Goal: Task Accomplishment & Management: Manage account settings

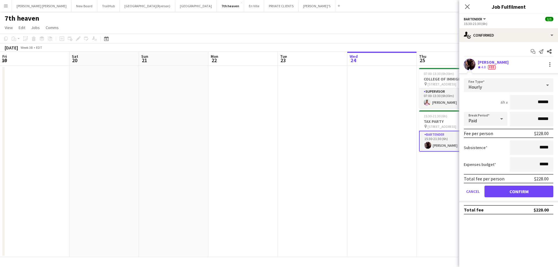
scroll to position [0, 200]
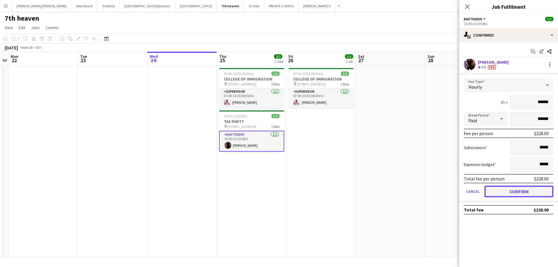
click at [505, 191] on button "Confirm" at bounding box center [519, 192] width 69 height 12
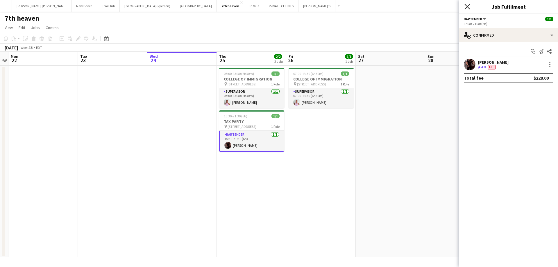
click at [468, 6] on icon "Close pop-in" at bounding box center [468, 7] width 6 height 6
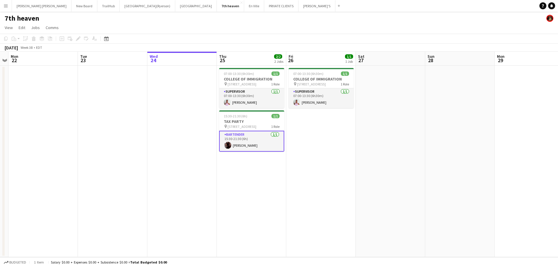
click at [7, 6] on app-icon "Menu" at bounding box center [5, 5] width 5 height 5
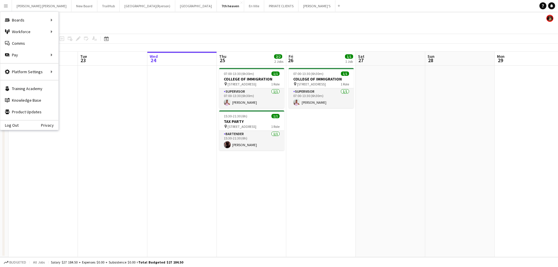
click at [72, 32] on app-page-menu "View Day view expanded Day view collapsed Month view Date picker Jump to today …" at bounding box center [279, 28] width 558 height 11
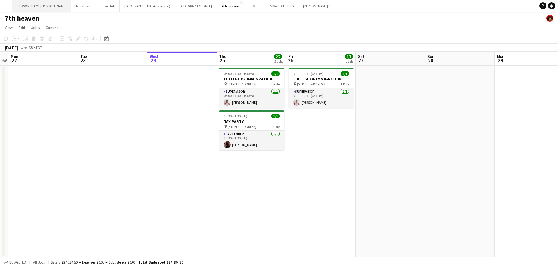
drag, startPoint x: 6, startPoint y: 4, endPoint x: 13, endPoint y: 11, distance: 10.1
click at [6, 4] on app-icon "Menu" at bounding box center [5, 5] width 5 height 5
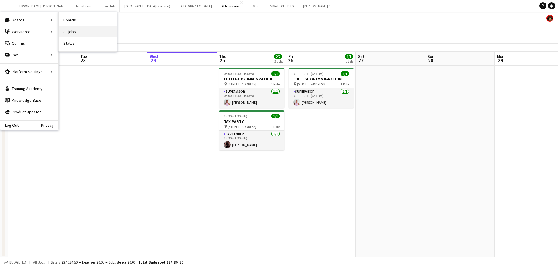
click at [67, 31] on link "All jobs" at bounding box center [88, 32] width 58 height 12
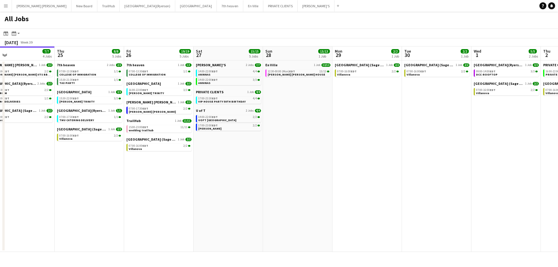
scroll to position [0, 224]
drag, startPoint x: 418, startPoint y: 140, endPoint x: 333, endPoint y: 139, distance: 84.9
click at [333, 139] on app-calendar-viewport "Sun 21 2/2 1 Job Mon 22 2/2 1 Job Tue 23 4/4 2 Jobs Wed 24 7/7 4 Jobs Thu 25 8/…" at bounding box center [279, 150] width 558 height 206
click at [213, 71] on span "EDT" at bounding box center [214, 72] width 6 height 4
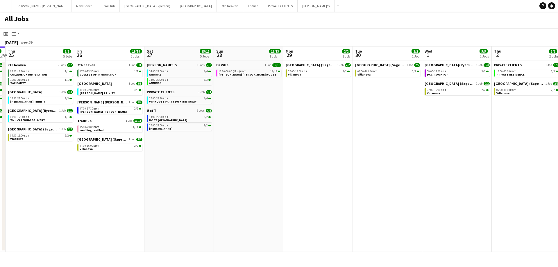
scroll to position [0, 124]
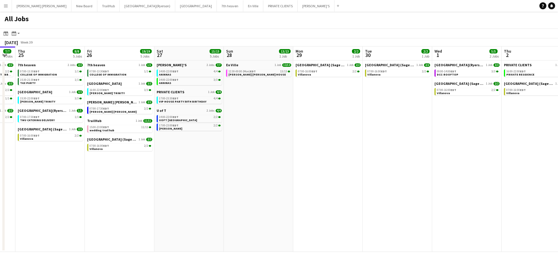
drag, startPoint x: 409, startPoint y: 104, endPoint x: 371, endPoint y: 103, distance: 38.7
click at [371, 103] on app-calendar-viewport "Tue 23 4/4 2 Jobs Wed 24 7/7 4 Jobs Thu 25 8/8 5 Jobs Fri 26 19/19 5 Jobs Sat 2…" at bounding box center [279, 150] width 558 height 206
click at [185, 99] on div "17:00-23:30 EDT 4/4" at bounding box center [190, 98] width 62 height 3
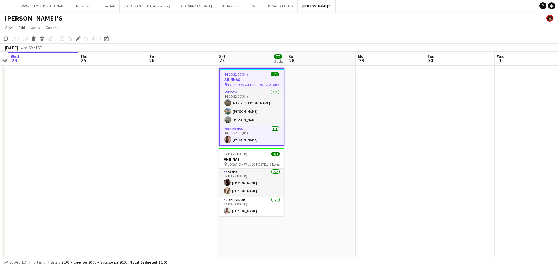
click at [249, 80] on h3 "ANINNAS" at bounding box center [252, 79] width 64 height 5
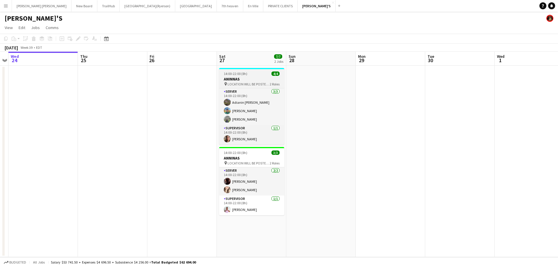
click at [249, 80] on h3 "ANINNAS" at bounding box center [251, 78] width 65 height 5
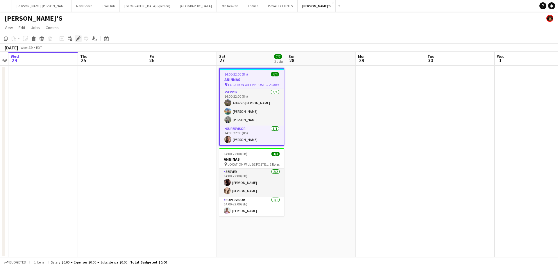
click at [76, 40] on div "Edit" at bounding box center [78, 38] width 7 height 7
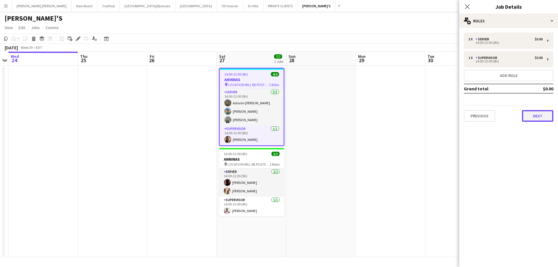
click at [532, 116] on button "Next" at bounding box center [537, 116] width 31 height 12
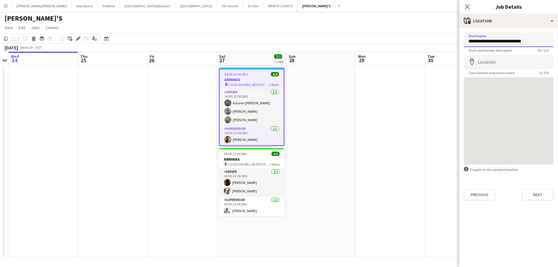
drag, startPoint x: 542, startPoint y: 40, endPoint x: 441, endPoint y: 41, distance: 100.9
click at [441, 41] on body "Menu Boards Boards Boards All jobs Status Workforce Workforce My Workforce Recr…" at bounding box center [279, 133] width 558 height 267
click at [482, 44] on input "Shortname" at bounding box center [509, 40] width 90 height 15
type input "**********"
click at [496, 63] on input "Location" at bounding box center [509, 62] width 90 height 15
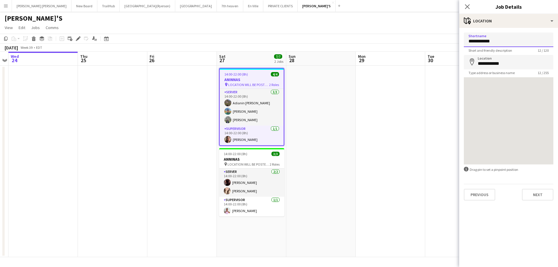
click at [500, 39] on input "**********" at bounding box center [509, 40] width 90 height 15
click at [519, 64] on input "**********" at bounding box center [509, 62] width 90 height 15
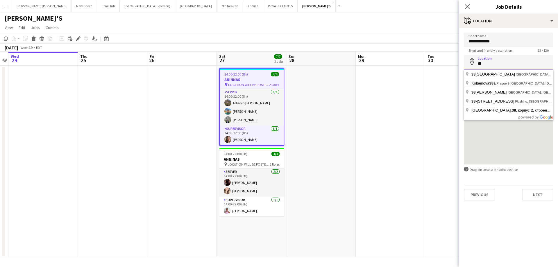
type input "*"
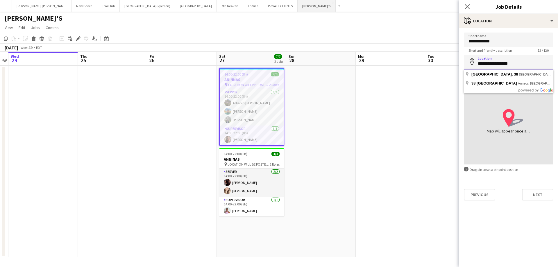
type input "**********"
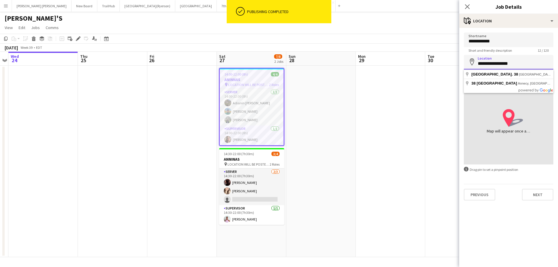
drag, startPoint x: 511, startPoint y: 65, endPoint x: 471, endPoint y: 62, distance: 40.8
click at [471, 62] on div "**********" at bounding box center [509, 62] width 90 height 15
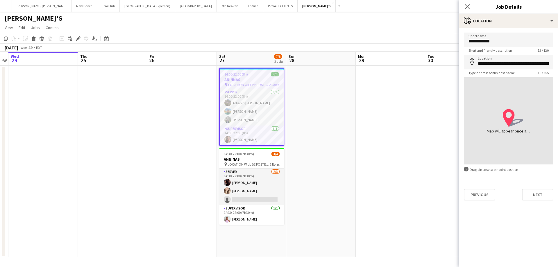
type input "**********"
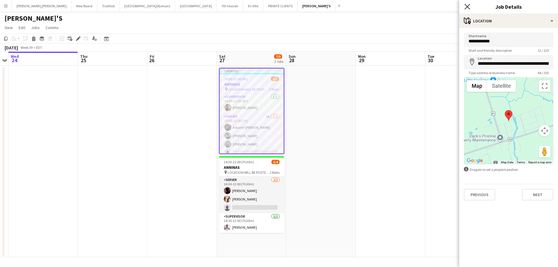
click at [468, 6] on icon at bounding box center [468, 7] width 6 height 6
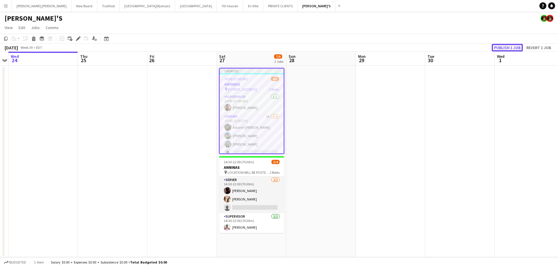
click at [501, 47] on button "Publish 1 job" at bounding box center [507, 48] width 31 height 8
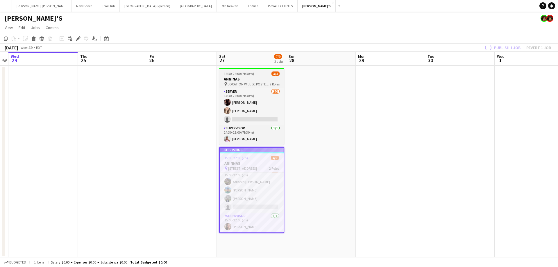
scroll to position [0, 0]
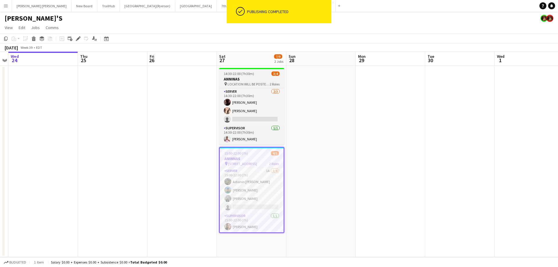
click at [250, 81] on app-job-card "14:30-22:00 (7h30m) 3/4 ANNINAS pin LOCATION WILL BE POSTED SOON 2 Roles SERVER…" at bounding box center [251, 106] width 65 height 77
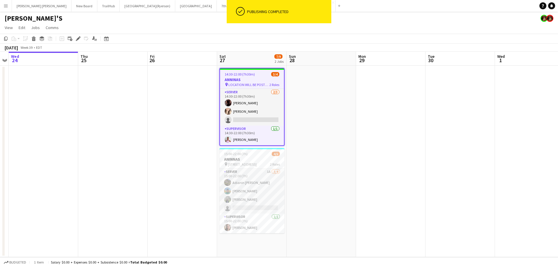
click at [248, 81] on h3 "ANNINAS" at bounding box center [252, 79] width 64 height 5
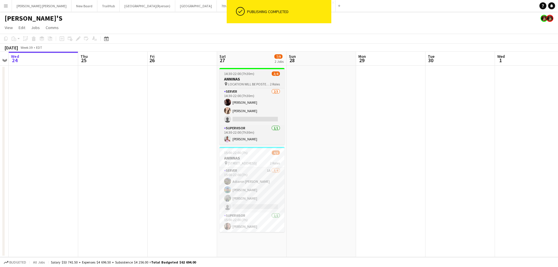
click at [245, 79] on h3 "ANNINAS" at bounding box center [252, 78] width 65 height 5
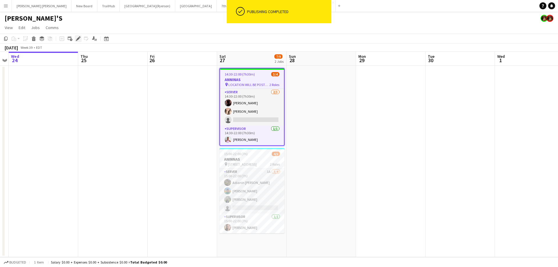
click at [79, 41] on div "Edit" at bounding box center [78, 38] width 7 height 7
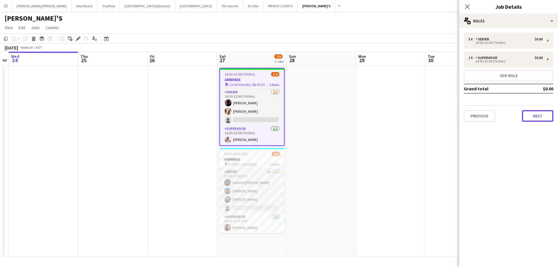
click at [539, 118] on button "Next" at bounding box center [537, 116] width 31 height 12
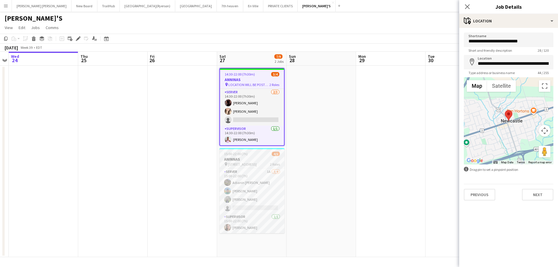
click at [263, 163] on div "pin 38 Viru ave 2 Roles" at bounding box center [252, 164] width 65 height 5
type input "**********"
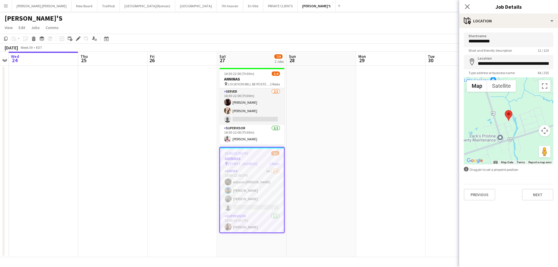
click at [262, 158] on h3 "ANINNAS" at bounding box center [252, 158] width 64 height 5
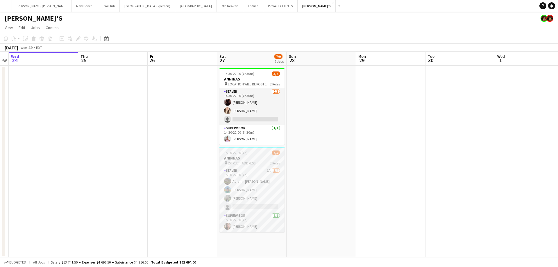
click at [262, 156] on h3 "ANINNAS" at bounding box center [252, 158] width 65 height 5
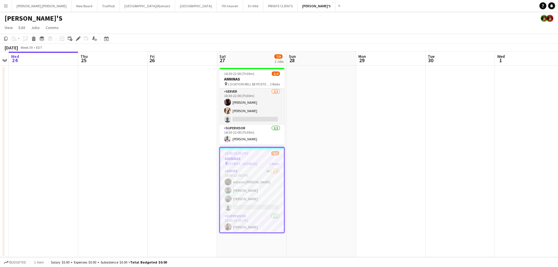
click at [243, 156] on h3 "ANINNAS" at bounding box center [252, 158] width 64 height 5
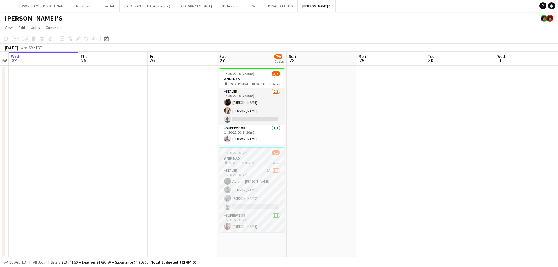
click at [243, 156] on h3 "ANINNAS" at bounding box center [252, 158] width 65 height 5
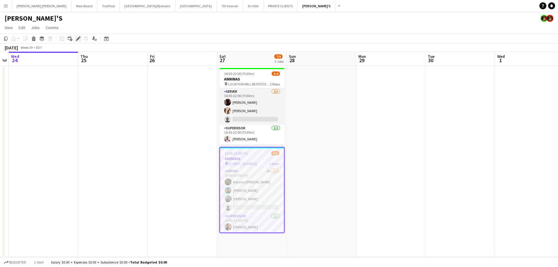
click at [76, 39] on icon "Edit" at bounding box center [78, 38] width 5 height 5
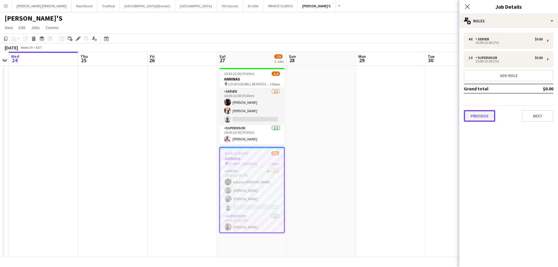
click at [485, 116] on button "Previous" at bounding box center [479, 116] width 31 height 12
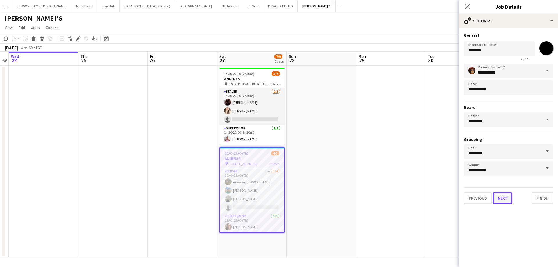
click at [504, 196] on button "Next" at bounding box center [502, 199] width 19 height 12
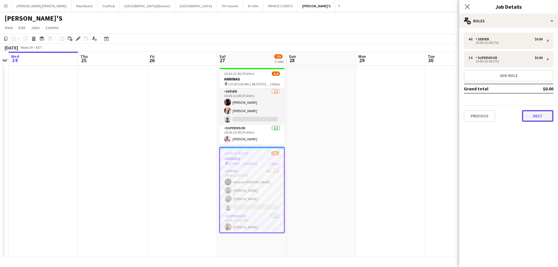
click at [537, 115] on button "Next" at bounding box center [537, 116] width 31 height 12
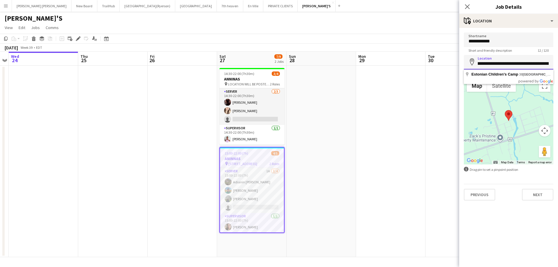
scroll to position [0, 57]
drag, startPoint x: 478, startPoint y: 63, endPoint x: 558, endPoint y: 60, distance: 79.7
click at [558, 60] on form "**********" at bounding box center [508, 117] width 99 height 168
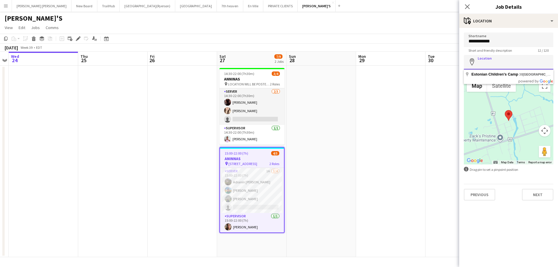
scroll to position [0, 0]
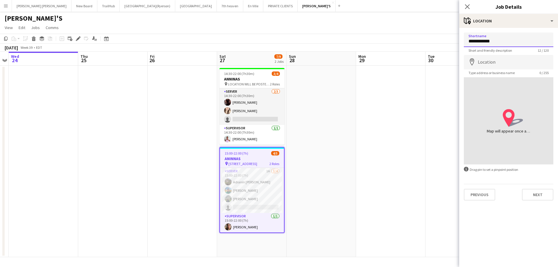
drag, startPoint x: 500, startPoint y: 40, endPoint x: 464, endPoint y: 41, distance: 35.2
click at [464, 41] on input "**********" at bounding box center [509, 40] width 90 height 15
click at [467, 6] on icon "Close pop-in" at bounding box center [468, 7] width 6 height 6
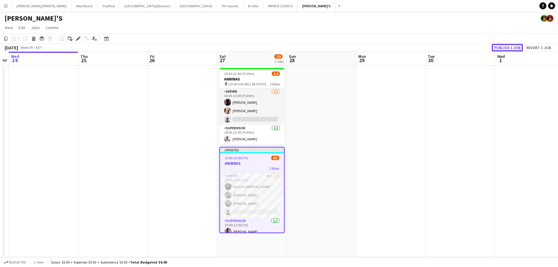
click at [512, 46] on button "Publish 1 job" at bounding box center [507, 48] width 31 height 8
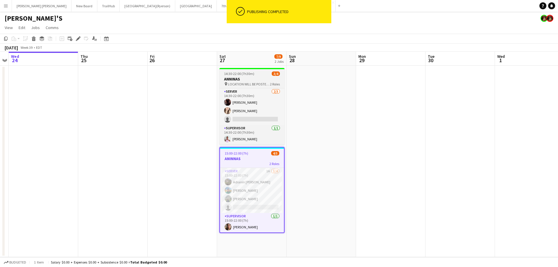
click at [247, 81] on h3 "ANNINAS" at bounding box center [252, 78] width 65 height 5
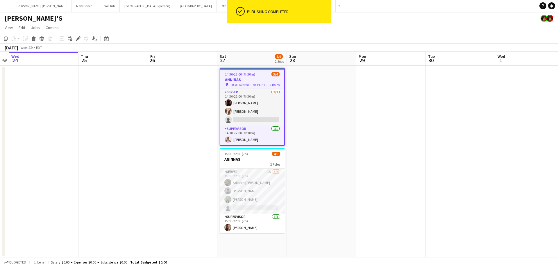
click at [247, 78] on h3 "ANNINAS" at bounding box center [252, 79] width 64 height 5
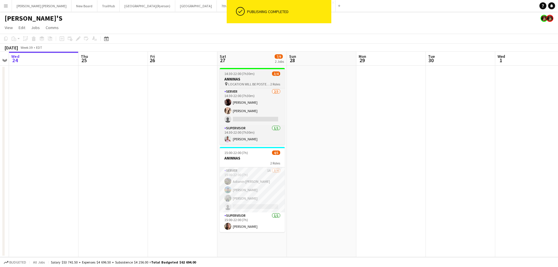
click at [247, 78] on h3 "ANNINAS" at bounding box center [252, 78] width 65 height 5
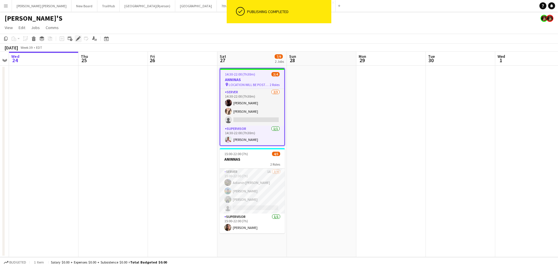
click at [77, 41] on div "Edit" at bounding box center [78, 38] width 7 height 7
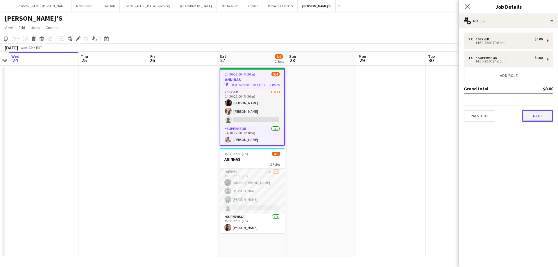
click at [538, 115] on button "Next" at bounding box center [537, 116] width 31 height 12
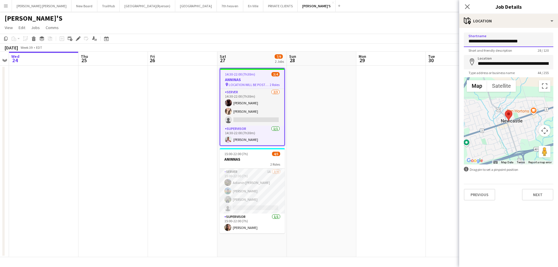
drag, startPoint x: 538, startPoint y: 42, endPoint x: 446, endPoint y: 41, distance: 92.2
click at [446, 41] on body "Menu Boards Boards Boards All jobs Status Workforce Workforce My Workforce Recr…" at bounding box center [279, 133] width 558 height 267
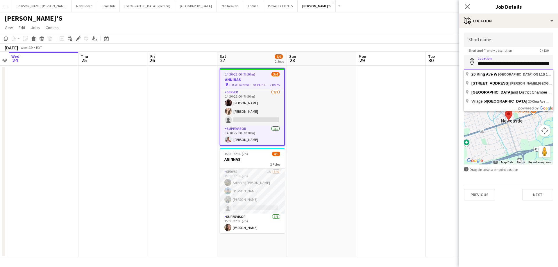
scroll to position [0, 20]
drag, startPoint x: 480, startPoint y: 64, endPoint x: 558, endPoint y: 60, distance: 78.6
click at [558, 60] on form "**********" at bounding box center [508, 117] width 99 height 168
type input "*"
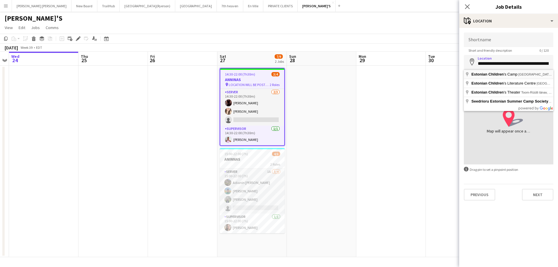
type input "**********"
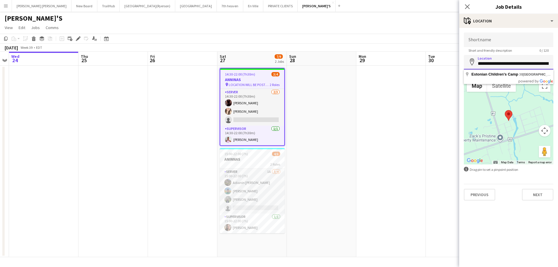
scroll to position [0, 57]
drag, startPoint x: 478, startPoint y: 65, endPoint x: 558, endPoint y: 65, distance: 79.7
click at [558, 65] on form "**********" at bounding box center [508, 117] width 99 height 168
click at [488, 42] on input "Shortname" at bounding box center [509, 40] width 90 height 15
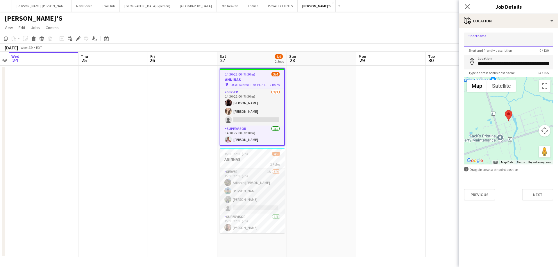
paste input "**********"
type input "**********"
click at [468, 8] on icon "Close pop-in" at bounding box center [468, 7] width 6 height 6
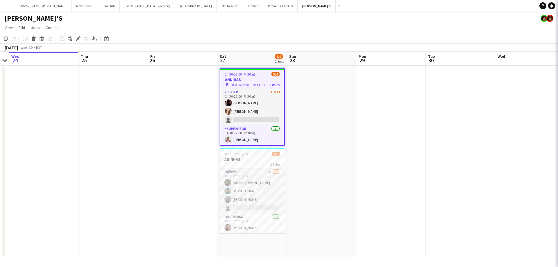
scroll to position [0, 0]
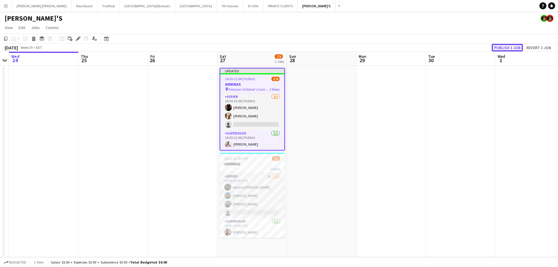
click at [502, 47] on button "Publish 1 job" at bounding box center [507, 48] width 31 height 8
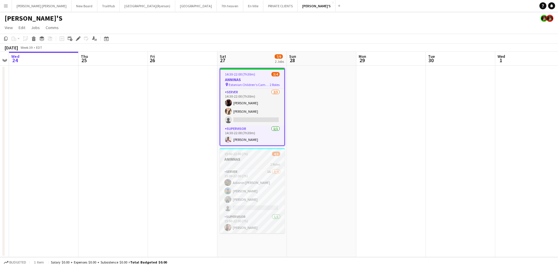
click at [248, 158] on h3 "ANINNAS" at bounding box center [252, 159] width 65 height 5
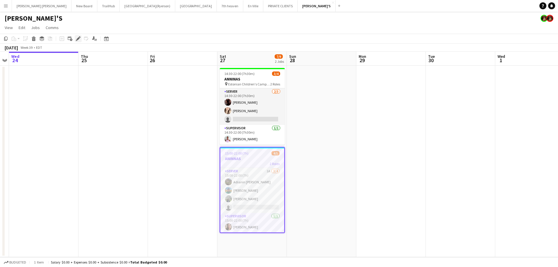
click at [77, 38] on icon "Edit" at bounding box center [78, 38] width 5 height 5
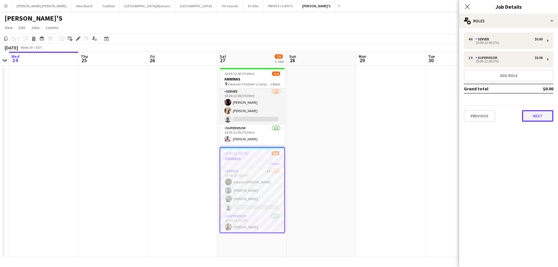
click at [530, 117] on button "Next" at bounding box center [537, 116] width 31 height 12
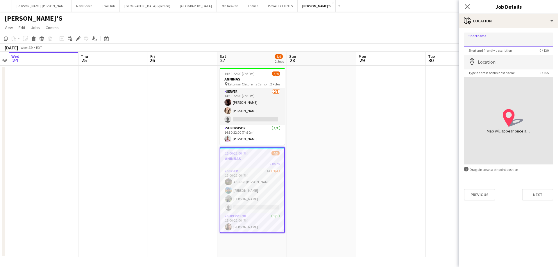
click at [495, 40] on input "Shortname" at bounding box center [509, 40] width 90 height 15
type input "*"
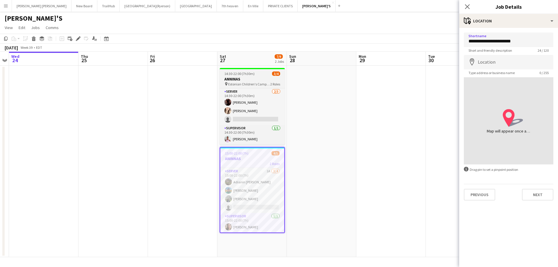
click at [244, 77] on h3 "ANNINAS" at bounding box center [252, 78] width 65 height 5
type input "**********"
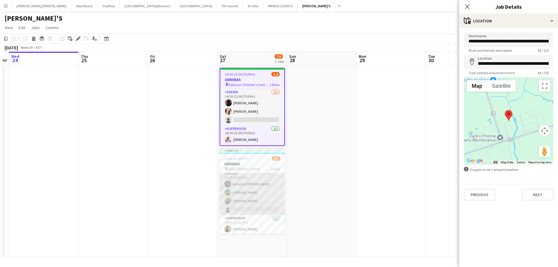
scroll to position [4, 0]
click at [236, 173] on div "SERVER 1A 3/4 15:00-22:00 (7h) Adianin Leon Felipe Mantilla Karen Barajas singl…" at bounding box center [252, 203] width 65 height 61
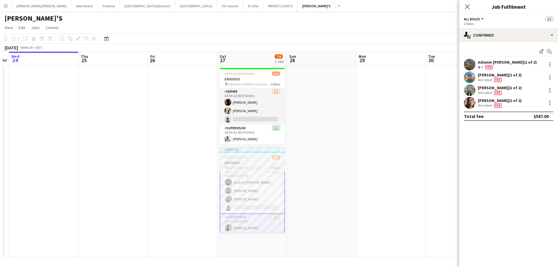
click at [239, 163] on h3 "ANINNAS" at bounding box center [252, 162] width 65 height 5
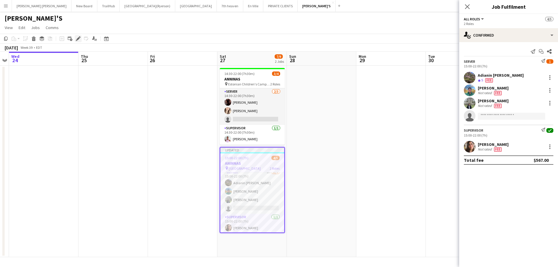
click at [79, 41] on div "Edit" at bounding box center [78, 38] width 7 height 7
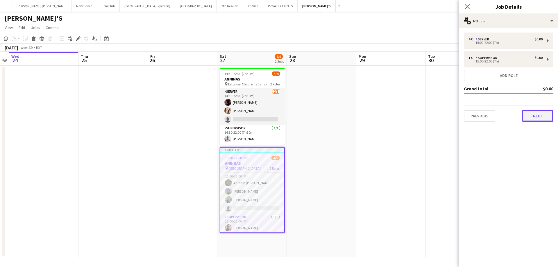
click at [544, 118] on button "Next" at bounding box center [537, 116] width 31 height 12
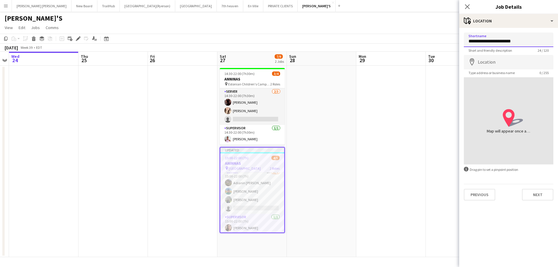
drag, startPoint x: 533, startPoint y: 42, endPoint x: 456, endPoint y: 44, distance: 77.1
click at [456, 44] on body "Menu Boards Boards Boards All jobs Status Workforce Workforce My Workforce Recr…" at bounding box center [279, 133] width 558 height 267
click at [484, 67] on input "Location" at bounding box center [509, 62] width 90 height 15
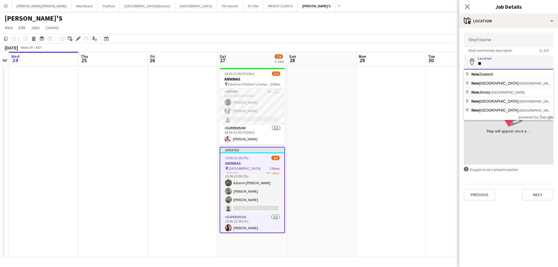
type input "*"
type input "**********"
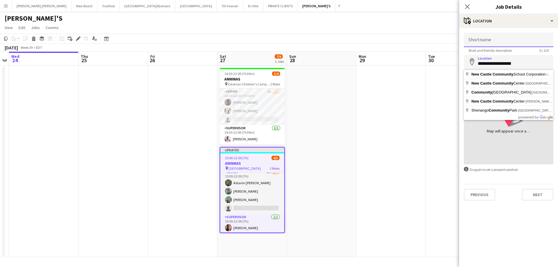
click at [491, 36] on input "Shortname" at bounding box center [509, 40] width 90 height 15
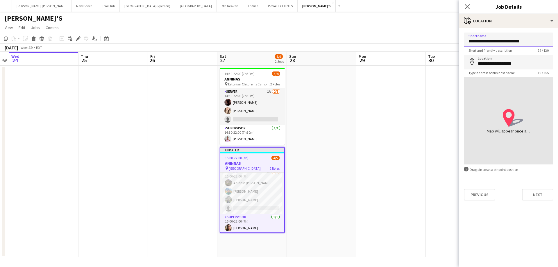
type input "**********"
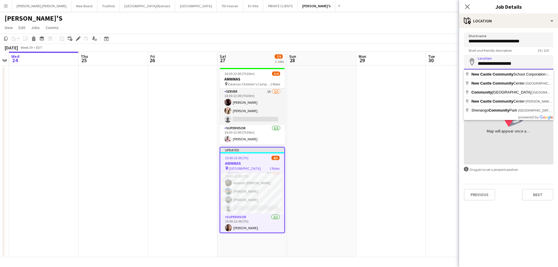
drag, startPoint x: 537, startPoint y: 66, endPoint x: 427, endPoint y: 60, distance: 109.8
click at [427, 60] on body "Menu Boards Boards Boards All jobs Status Workforce Workforce My Workforce Recr…" at bounding box center [279, 133] width 558 height 267
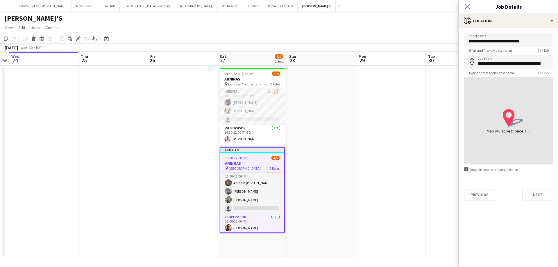
type input "**********"
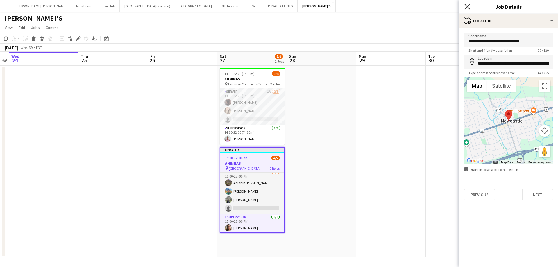
click at [468, 6] on icon at bounding box center [468, 7] width 6 height 6
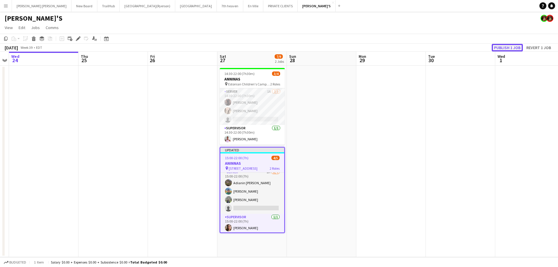
click at [510, 48] on button "Publish 1 job" at bounding box center [507, 48] width 31 height 8
click at [510, 48] on div "Publish 1 job Revert 1 job" at bounding box center [522, 48] width 71 height 8
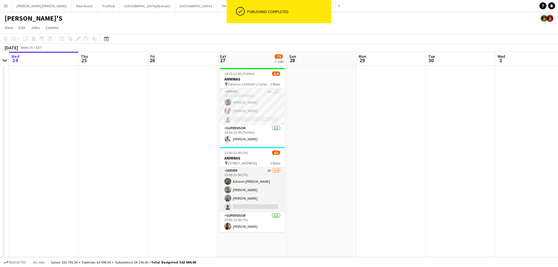
scroll to position [0, 0]
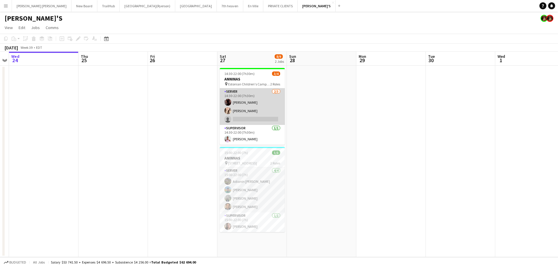
click at [244, 120] on app-card-role "SERVER [DATE] 14:30-22:00 (7h30m) [PERSON_NAME] [PERSON_NAME] single-neutral-ac…" at bounding box center [252, 106] width 65 height 37
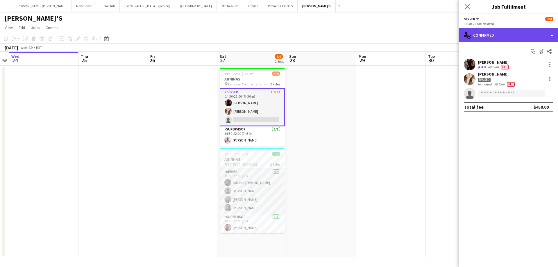
click at [477, 36] on div "single-neutral-actions-check-2 Confirmed" at bounding box center [508, 35] width 99 height 14
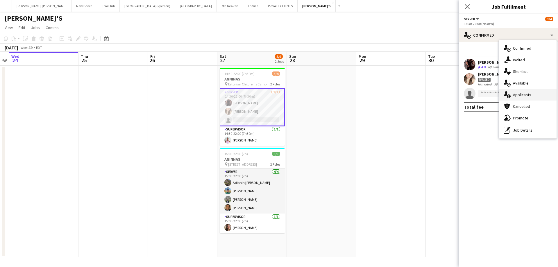
click at [525, 98] on div "single-neutral-actions-information Applicants" at bounding box center [528, 95] width 58 height 12
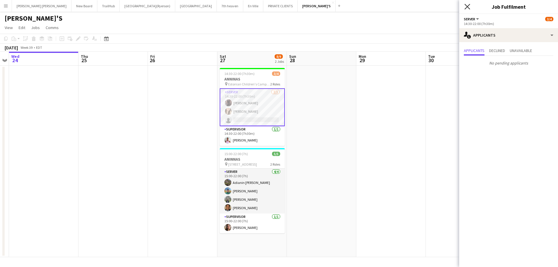
click at [467, 6] on icon "Close pop-in" at bounding box center [468, 7] width 6 height 6
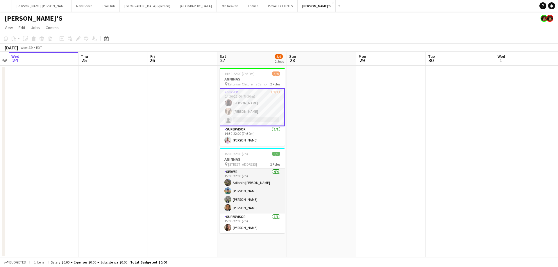
click at [250, 122] on app-card-role "SERVER [DATE] 14:30-22:00 (7h30m) [PERSON_NAME] [PERSON_NAME] single-neutral-ac…" at bounding box center [252, 107] width 65 height 38
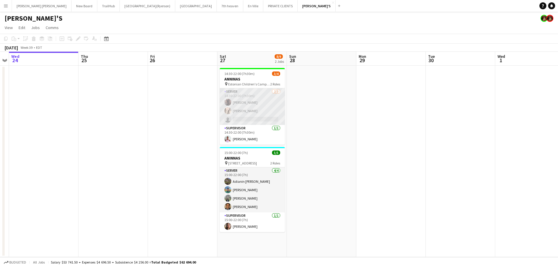
click at [251, 121] on app-card-role "SERVER [DATE] 14:30-22:00 (7h30m) [PERSON_NAME] [PERSON_NAME] single-neutral-ac…" at bounding box center [252, 106] width 65 height 37
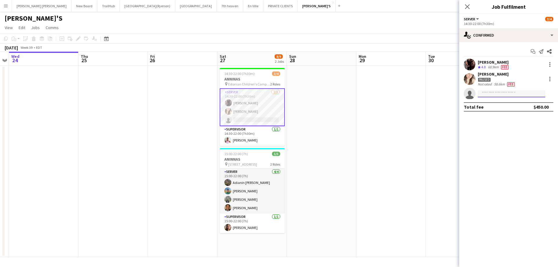
click at [487, 93] on input at bounding box center [511, 93] width 67 height 7
type input "*"
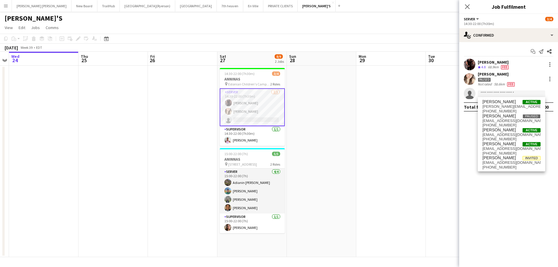
click at [240, 108] on app-card-role "SERVER [DATE] 14:30-22:00 (7h30m) [PERSON_NAME] [PERSON_NAME] single-neutral-ac…" at bounding box center [252, 107] width 65 height 38
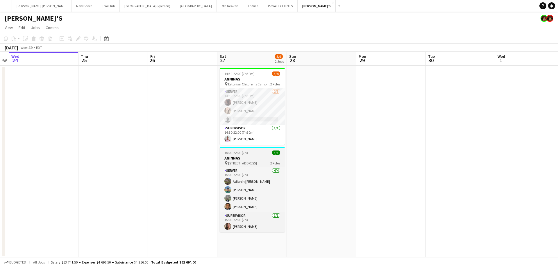
click at [237, 161] on h3 "ANINNAS" at bounding box center [252, 158] width 65 height 5
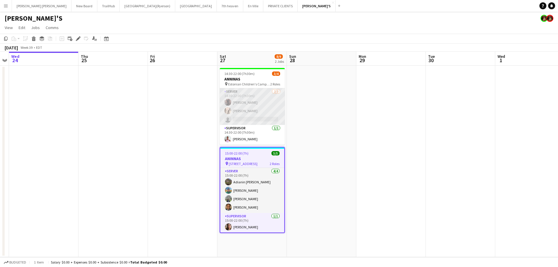
click at [252, 96] on app-card-role "SERVER [DATE] 14:30-22:00 (7h30m) [PERSON_NAME] [PERSON_NAME] single-neutral-ac…" at bounding box center [252, 106] width 65 height 37
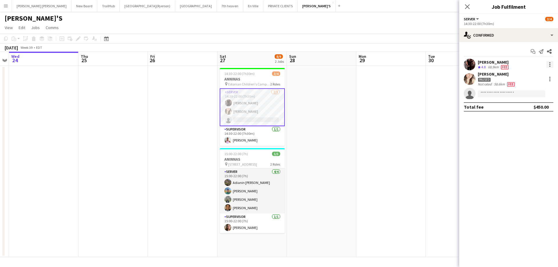
click at [551, 65] on div at bounding box center [550, 64] width 7 height 7
click at [528, 76] on span "Edit fee" at bounding box center [521, 75] width 16 height 5
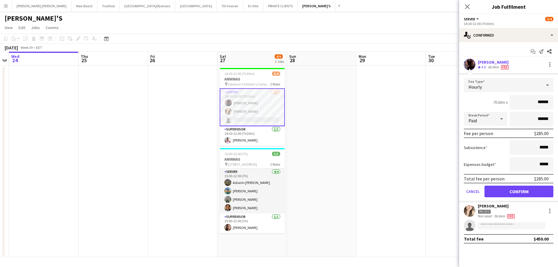
click at [544, 101] on input "******" at bounding box center [532, 102] width 44 height 15
type input "******"
click at [537, 192] on button "Confirm" at bounding box center [519, 192] width 69 height 12
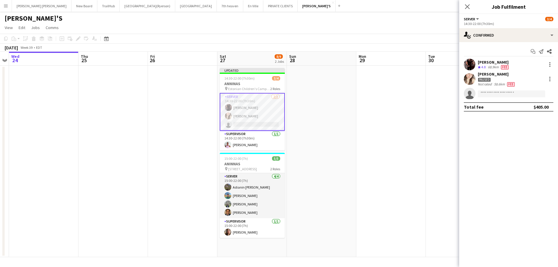
drag, startPoint x: 466, startPoint y: 6, endPoint x: 469, endPoint y: 12, distance: 7.2
click at [467, 6] on icon at bounding box center [467, 6] width 5 height 5
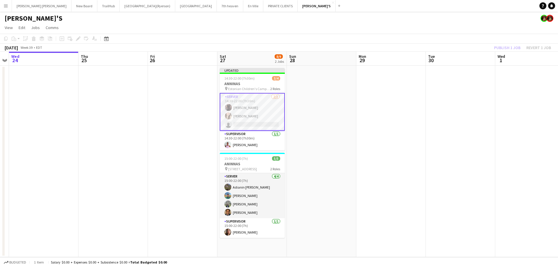
click at [504, 49] on div "Publish 1 job Revert 1 job" at bounding box center [522, 48] width 71 height 8
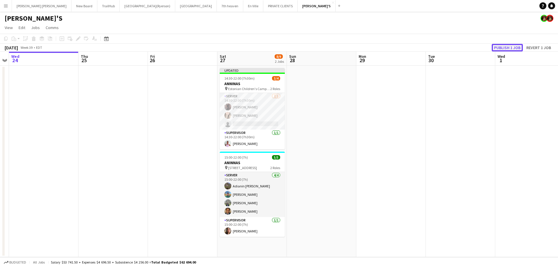
click at [504, 49] on button "Publish 1 job" at bounding box center [507, 48] width 31 height 8
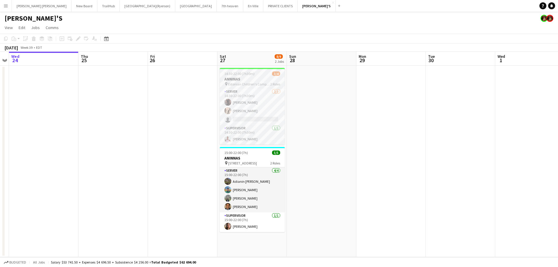
click at [245, 83] on span "Estonian Children's Camp, [STREET_ADDRESS]" at bounding box center [249, 84] width 42 height 4
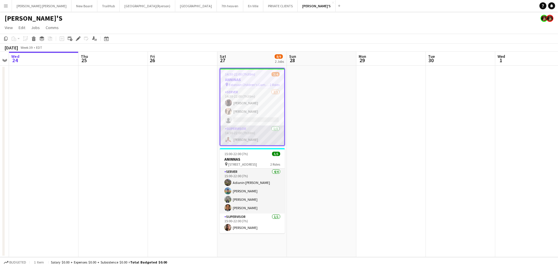
click at [256, 133] on app-card-role "SUPERVISOR 1/1 14:30-22:00 (7h30m) Vicky Stimac" at bounding box center [252, 136] width 64 height 20
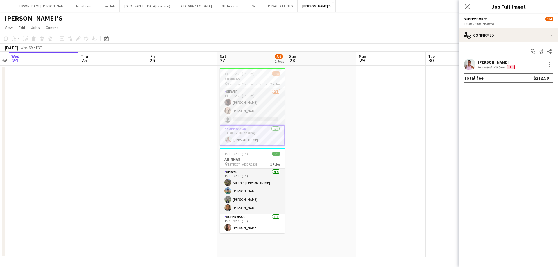
click at [546, 64] on div at bounding box center [550, 64] width 8 height 7
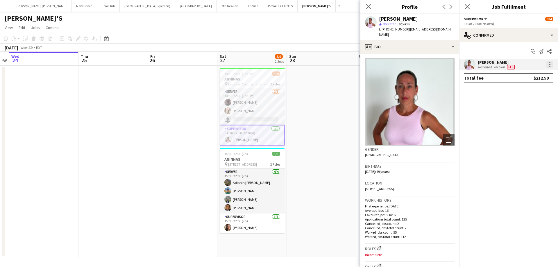
click at [548, 64] on div at bounding box center [550, 64] width 7 height 7
click at [522, 72] on button "Edit fee" at bounding box center [530, 75] width 45 height 14
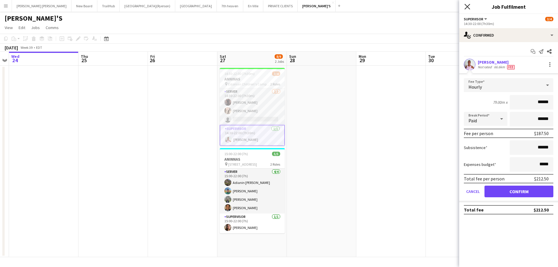
click at [466, 8] on icon "Close pop-in" at bounding box center [468, 7] width 6 height 6
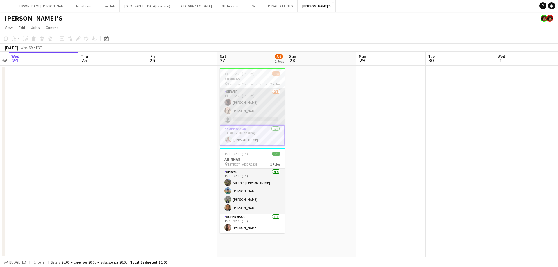
click at [251, 108] on app-card-role "SERVER [DATE] 14:30-22:00 (7h30m) [PERSON_NAME] [PERSON_NAME] single-neutral-ac…" at bounding box center [252, 106] width 65 height 37
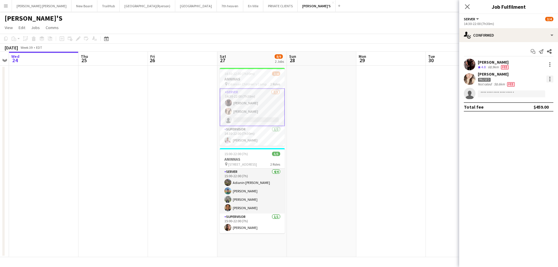
click at [549, 77] on div at bounding box center [550, 79] width 7 height 7
click at [533, 89] on span "Edit fee" at bounding box center [531, 89] width 36 height 5
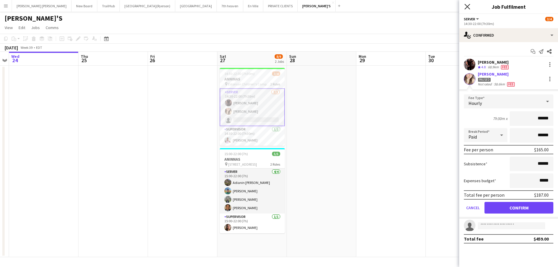
click at [467, 4] on icon "Close pop-in" at bounding box center [468, 7] width 6 height 6
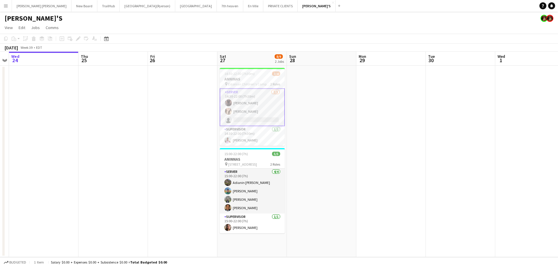
click at [243, 102] on app-card-role "SERVER [DATE] 14:30-22:00 (7h30m) [PERSON_NAME] [PERSON_NAME] single-neutral-ac…" at bounding box center [252, 107] width 65 height 38
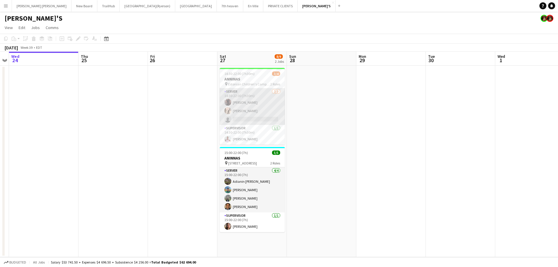
click at [232, 103] on app-card-role "SERVER [DATE] 14:30-22:00 (7h30m) [PERSON_NAME] [PERSON_NAME] single-neutral-ac…" at bounding box center [252, 106] width 65 height 37
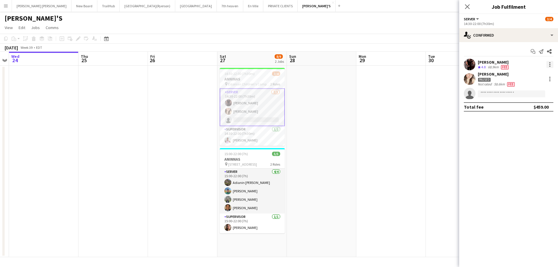
click at [550, 63] on div at bounding box center [550, 64] width 7 height 7
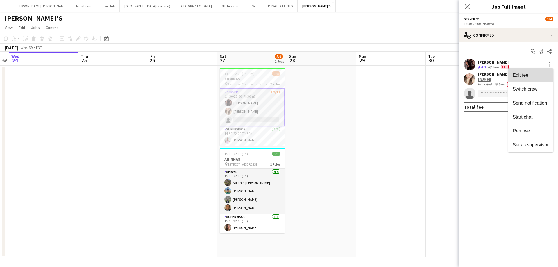
click at [528, 76] on span "Edit fee" at bounding box center [521, 75] width 16 height 5
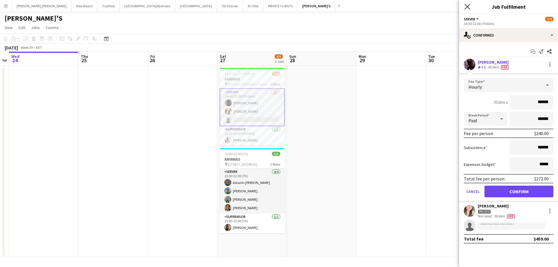
click at [466, 5] on icon "Close pop-in" at bounding box center [468, 7] width 6 height 6
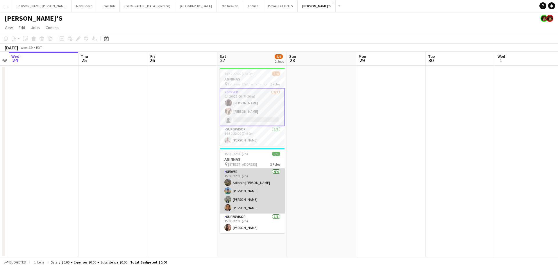
click at [259, 196] on app-card-role "SERVER 4/4 15:00-22:00 (7h) Adianin Leon Felipe Mantilla Karen Barajas Stephen …" at bounding box center [252, 191] width 65 height 45
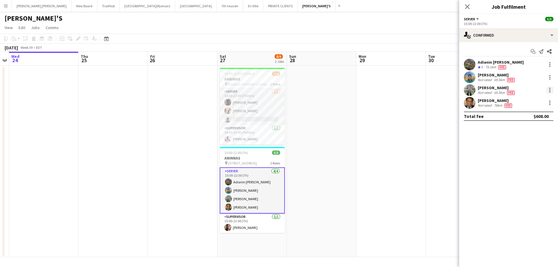
click at [549, 90] on div at bounding box center [550, 90] width 7 height 7
click at [529, 101] on span "Edit fee" at bounding box center [531, 100] width 36 height 5
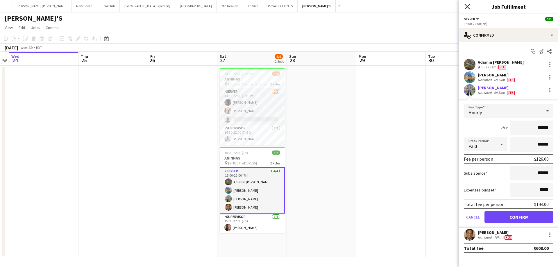
click at [467, 6] on icon at bounding box center [468, 7] width 6 height 6
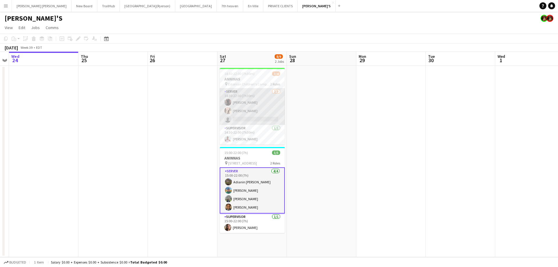
click at [250, 122] on app-card-role "SERVER [DATE] 14:30-22:00 (7h30m) [PERSON_NAME] [PERSON_NAME] single-neutral-ac…" at bounding box center [252, 106] width 65 height 37
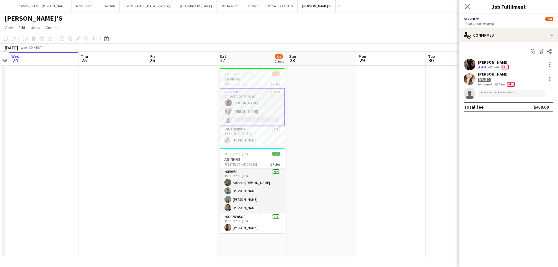
click at [250, 122] on app-card-role "SERVER [DATE] 14:30-22:00 (7h30m) [PERSON_NAME] [PERSON_NAME] single-neutral-ac…" at bounding box center [252, 107] width 65 height 38
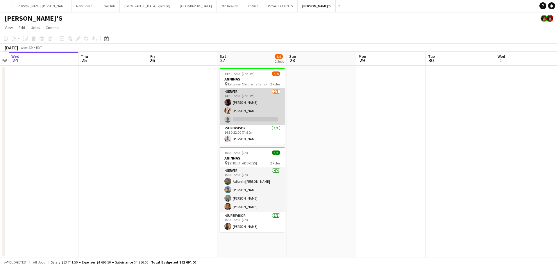
click at [259, 117] on app-card-role "SERVER [DATE] 14:30-22:00 (7h30m) [PERSON_NAME] [PERSON_NAME] single-neutral-ac…" at bounding box center [252, 106] width 65 height 37
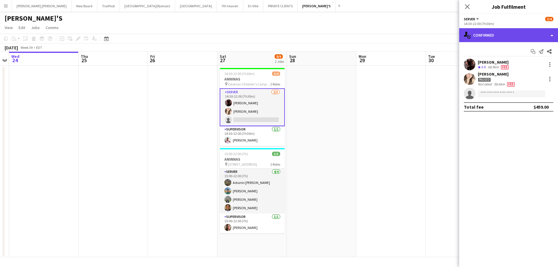
click at [531, 33] on div "single-neutral-actions-check-2 Confirmed" at bounding box center [508, 35] width 99 height 14
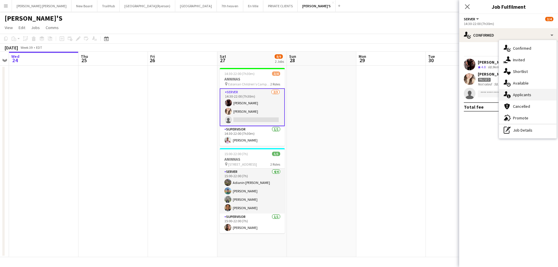
click at [531, 94] on span "Applicants" at bounding box center [522, 94] width 18 height 5
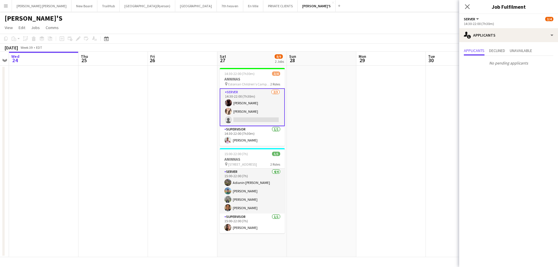
drag, startPoint x: 466, startPoint y: 8, endPoint x: 459, endPoint y: 36, distance: 29.0
click at [466, 8] on icon at bounding box center [467, 6] width 5 height 5
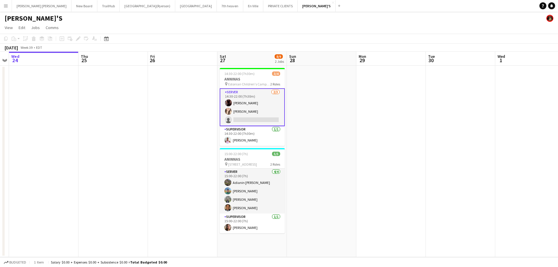
click at [252, 118] on app-card-role "SERVER [DATE] 14:30-22:00 (7h30m) [PERSON_NAME] [PERSON_NAME] single-neutral-ac…" at bounding box center [252, 107] width 65 height 38
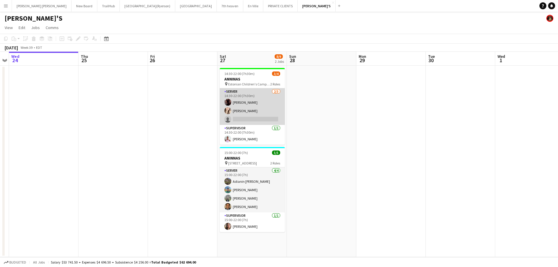
click at [252, 118] on app-card-role "SERVER [DATE] 14:30-22:00 (7h30m) [PERSON_NAME] [PERSON_NAME] single-neutral-ac…" at bounding box center [252, 106] width 65 height 37
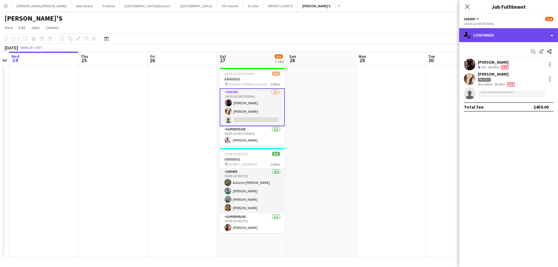
click at [507, 39] on div "single-neutral-actions-check-2 Confirmed" at bounding box center [508, 35] width 99 height 14
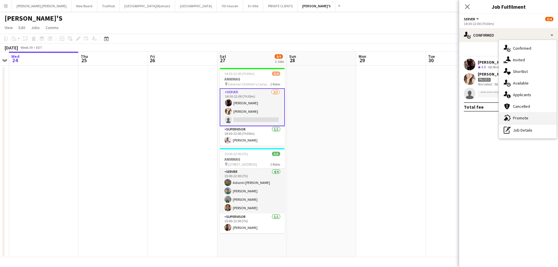
click at [515, 122] on div "advertising-megaphone Promote" at bounding box center [528, 118] width 58 height 12
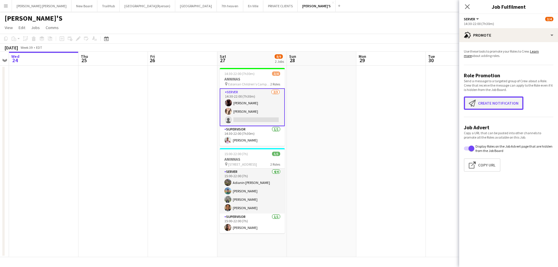
click at [498, 107] on button "Create notification Create notification" at bounding box center [494, 103] width 60 height 13
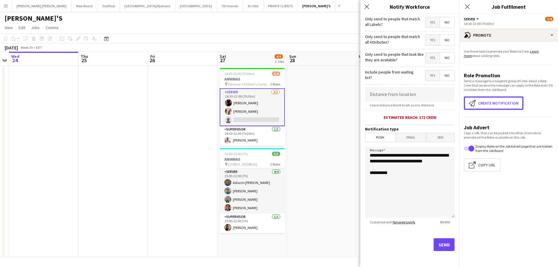
scroll to position [53, 0]
click at [434, 243] on button "Send" at bounding box center [444, 244] width 21 height 13
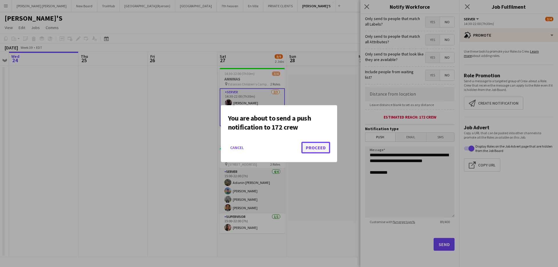
click at [322, 147] on button "Proceed" at bounding box center [316, 148] width 29 height 12
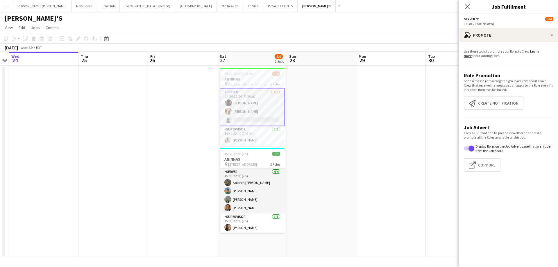
click at [239, 118] on app-card-role "SERVER [DATE] 14:30-22:00 (7h30m) [PERSON_NAME] [PERSON_NAME] single-neutral-ac…" at bounding box center [252, 107] width 65 height 38
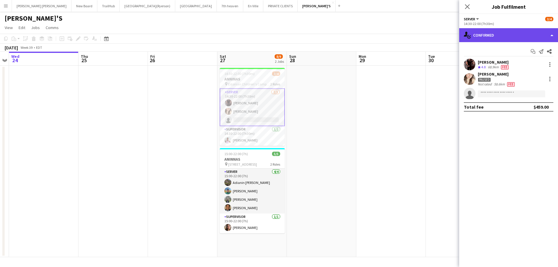
click at [502, 41] on div "single-neutral-actions-check-2 Confirmed" at bounding box center [508, 35] width 99 height 14
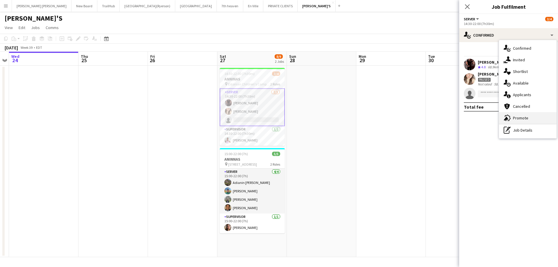
click at [515, 120] on span "Promote" at bounding box center [520, 117] width 15 height 5
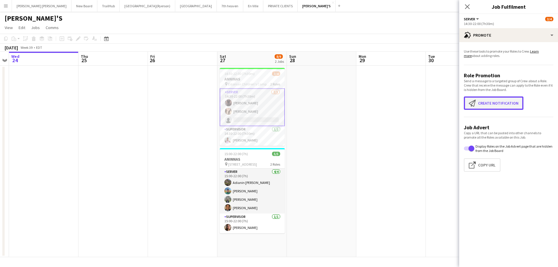
click at [481, 100] on button "Create notification Create notification" at bounding box center [494, 103] width 60 height 13
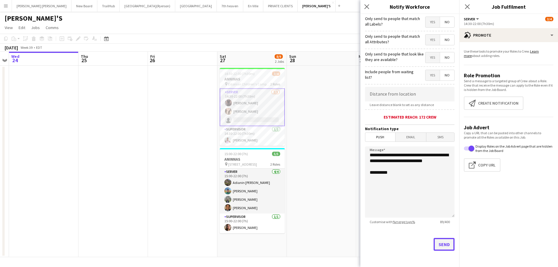
click at [445, 245] on button "Send" at bounding box center [444, 244] width 21 height 13
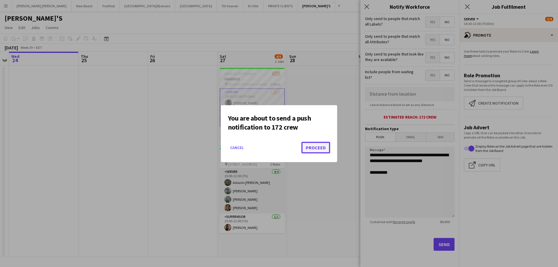
click at [322, 152] on button "Proceed" at bounding box center [316, 148] width 29 height 12
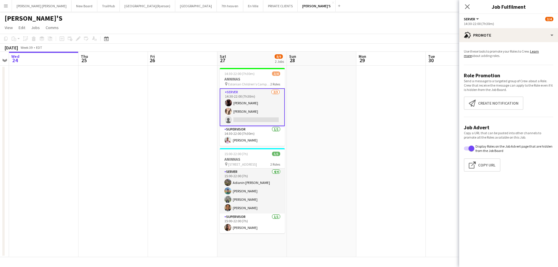
click at [256, 116] on app-card-role "SERVER [DATE] 14:30-22:00 (7h30m) [PERSON_NAME] [PERSON_NAME] single-neutral-ac…" at bounding box center [252, 107] width 65 height 38
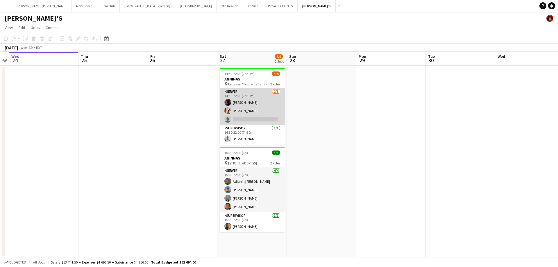
click at [267, 119] on app-card-role "SERVER [DATE] 14:30-22:00 (7h30m) [PERSON_NAME] [PERSON_NAME] single-neutral-ac…" at bounding box center [252, 106] width 65 height 37
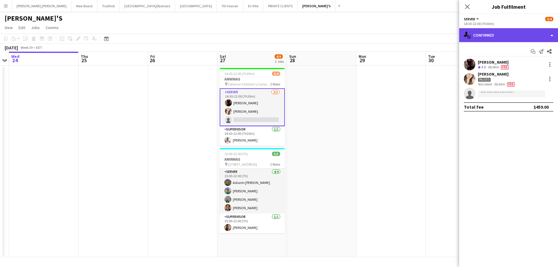
click at [480, 36] on div "single-neutral-actions-check-2 Confirmed" at bounding box center [508, 35] width 99 height 14
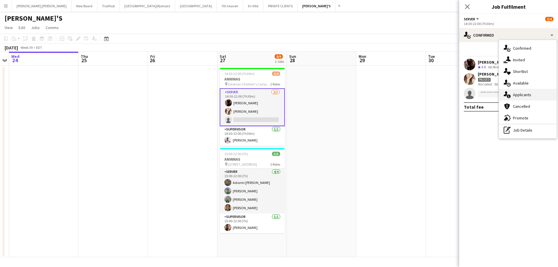
click at [522, 95] on span "Applicants" at bounding box center [522, 94] width 18 height 5
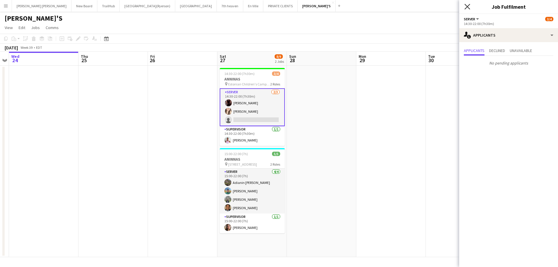
click at [466, 8] on icon "Close pop-in" at bounding box center [468, 7] width 6 height 6
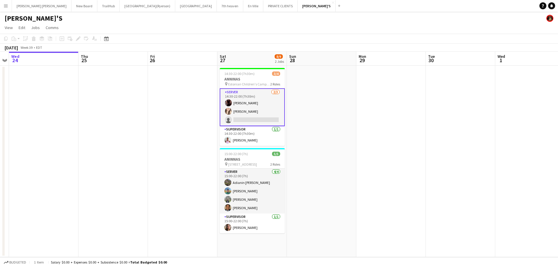
click at [260, 119] on app-card-role "SERVER [DATE] 14:30-22:00 (7h30m) [PERSON_NAME] [PERSON_NAME] single-neutral-ac…" at bounding box center [252, 107] width 65 height 38
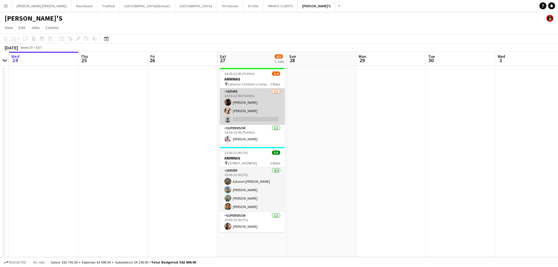
click at [260, 119] on app-card-role "SERVER [DATE] 14:30-22:00 (7h30m) [PERSON_NAME] [PERSON_NAME] single-neutral-ac…" at bounding box center [252, 106] width 65 height 37
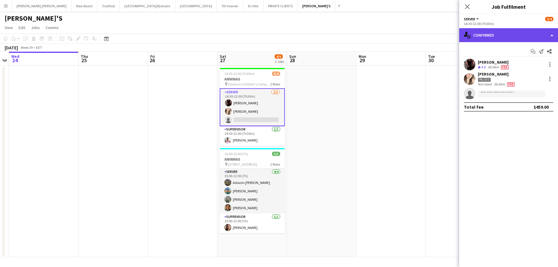
click at [493, 39] on div "single-neutral-actions-check-2 Confirmed" at bounding box center [508, 35] width 99 height 14
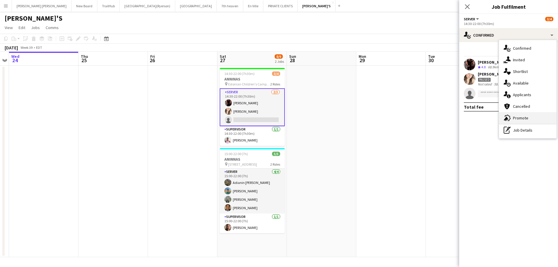
click at [524, 117] on span "Promote" at bounding box center [520, 117] width 15 height 5
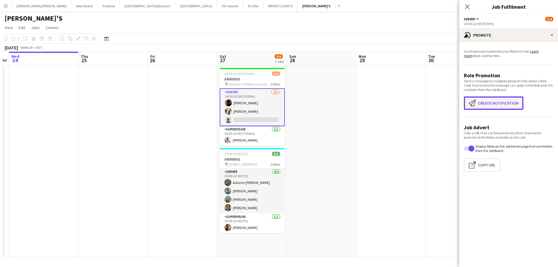
click at [484, 110] on button "Create notification Create notification" at bounding box center [494, 103] width 60 height 13
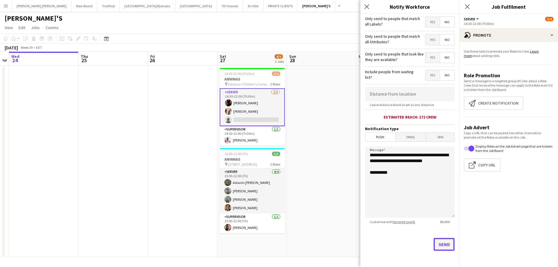
click at [438, 242] on button "Send" at bounding box center [444, 244] width 21 height 13
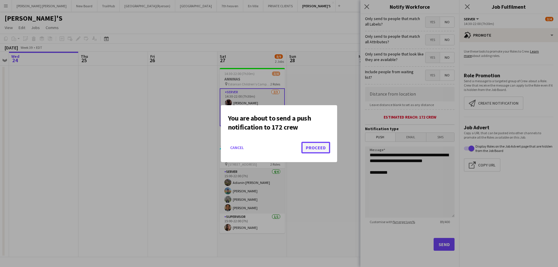
click at [312, 147] on button "Proceed" at bounding box center [316, 148] width 29 height 12
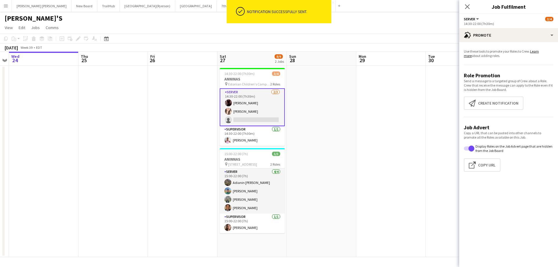
drag, startPoint x: 469, startPoint y: 8, endPoint x: 471, endPoint y: 10, distance: 3.1
click at [470, 9] on icon "Close pop-in" at bounding box center [467, 6] width 5 height 5
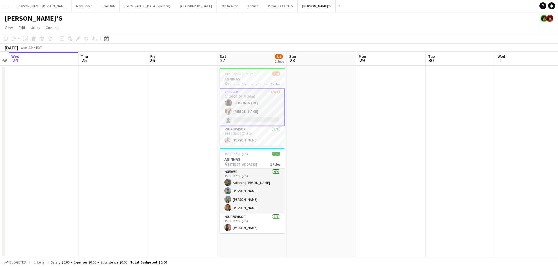
click at [231, 111] on app-user-avatar at bounding box center [228, 111] width 7 height 7
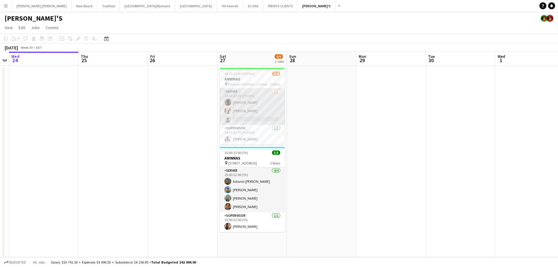
click at [231, 111] on app-card-role "SERVER [DATE] 14:30-22:00 (7h30m) [PERSON_NAME] [PERSON_NAME] single-neutral-ac…" at bounding box center [252, 106] width 65 height 37
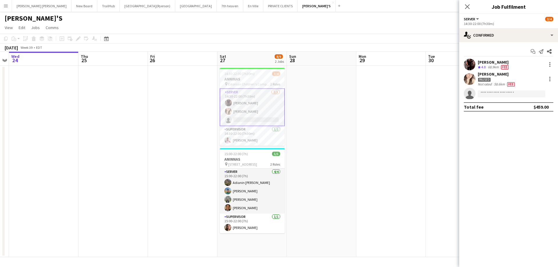
click at [472, 77] on app-user-avatar at bounding box center [470, 79] width 12 height 12
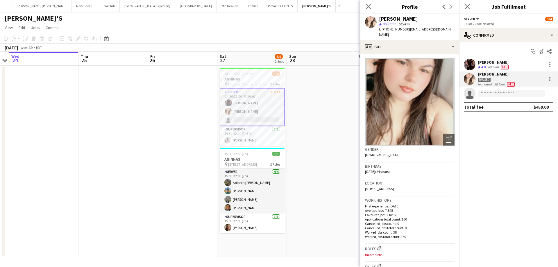
click at [469, 63] on app-user-avatar at bounding box center [470, 65] width 12 height 12
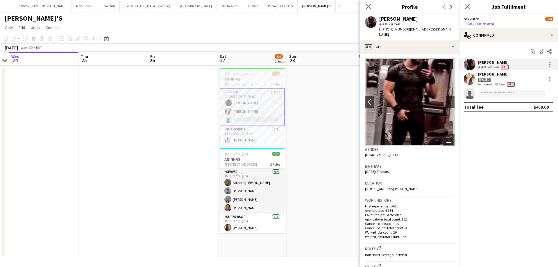
click at [366, 4] on icon "Close pop-in" at bounding box center [369, 7] width 6 height 6
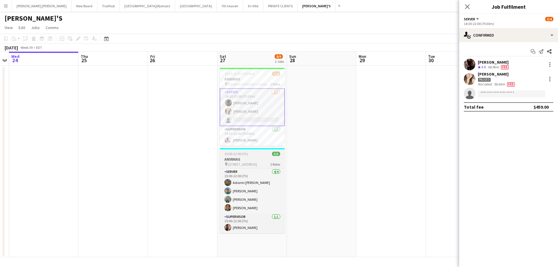
click at [249, 161] on h3 "ANINNAS" at bounding box center [252, 159] width 65 height 5
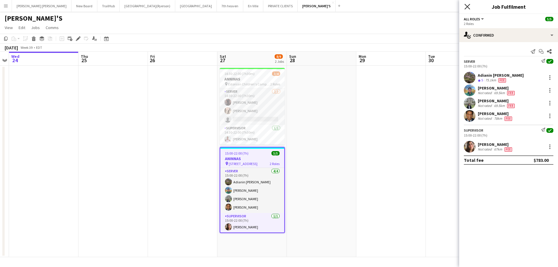
click at [470, 5] on icon "Close pop-in" at bounding box center [468, 7] width 6 height 6
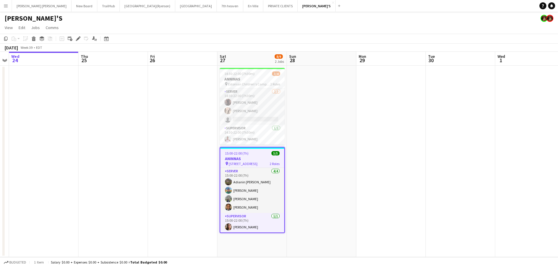
click at [254, 156] on h3 "ANINNAS" at bounding box center [252, 158] width 64 height 5
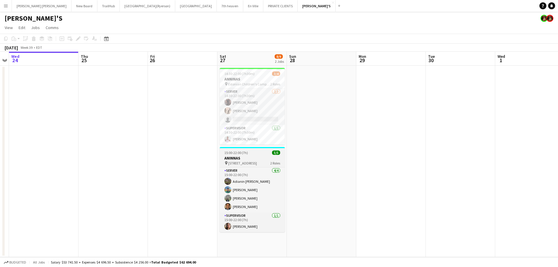
click at [254, 156] on h3 "ANINNAS" at bounding box center [252, 158] width 65 height 5
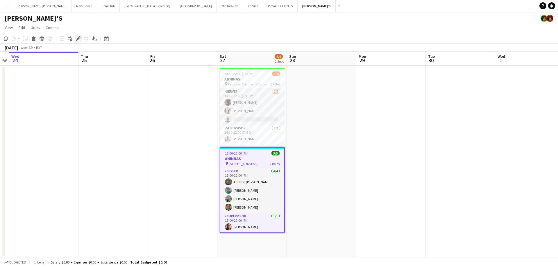
click at [80, 39] on icon "Edit" at bounding box center [78, 38] width 5 height 5
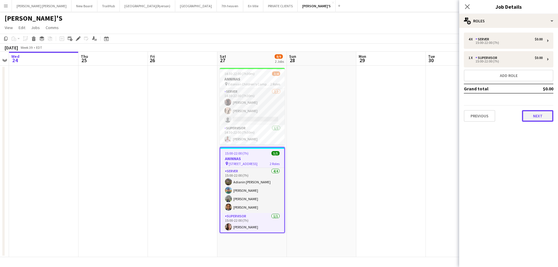
click at [541, 117] on button "Next" at bounding box center [537, 116] width 31 height 12
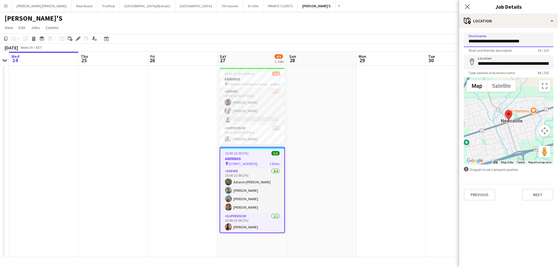
drag, startPoint x: 539, startPoint y: 40, endPoint x: 436, endPoint y: 42, distance: 102.4
click at [436, 42] on body "Menu Boards Boards Boards All jobs Status Workforce Workforce My Workforce Recr…" at bounding box center [279, 133] width 558 height 267
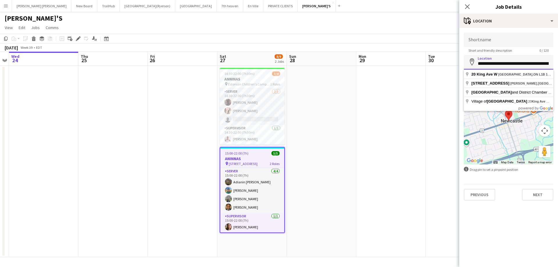
scroll to position [0, 20]
drag, startPoint x: 477, startPoint y: 65, endPoint x: 558, endPoint y: 62, distance: 80.6
click at [558, 62] on form "**********" at bounding box center [508, 117] width 99 height 168
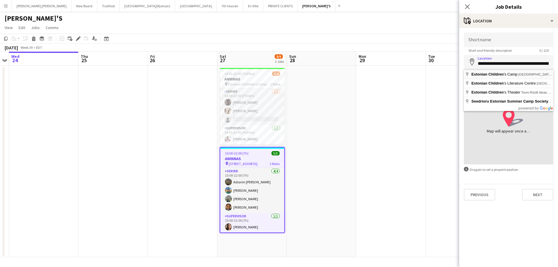
type input "**********"
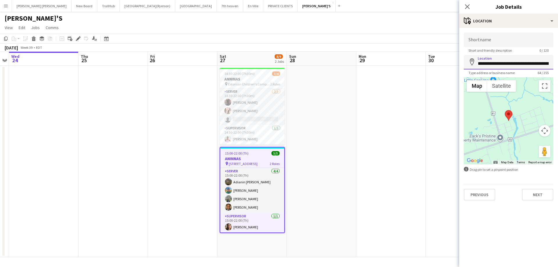
scroll to position [0, 57]
drag, startPoint x: 477, startPoint y: 63, endPoint x: 558, endPoint y: 68, distance: 81.1
click at [558, 68] on form "**********" at bounding box center [508, 117] width 99 height 168
click at [484, 40] on input "Shortname" at bounding box center [509, 40] width 90 height 15
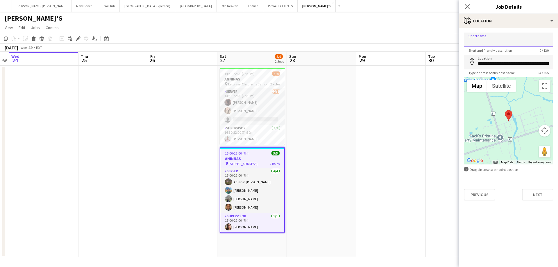
paste input "**********"
type input "**********"
click at [468, 4] on icon "Close pop-in" at bounding box center [468, 7] width 6 height 6
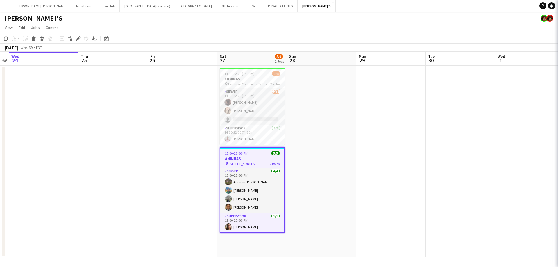
scroll to position [0, 0]
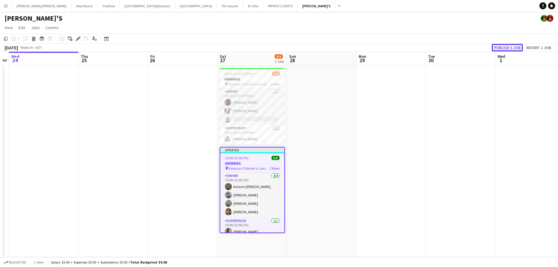
click at [507, 45] on button "Publish 1 job" at bounding box center [507, 48] width 31 height 8
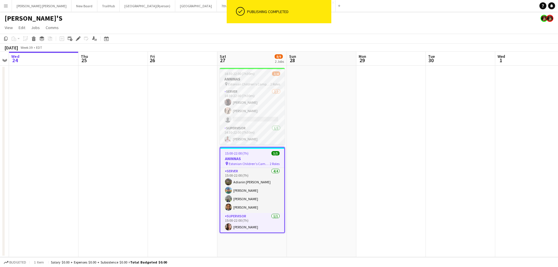
click at [242, 77] on h3 "ANNINAS" at bounding box center [252, 78] width 65 height 5
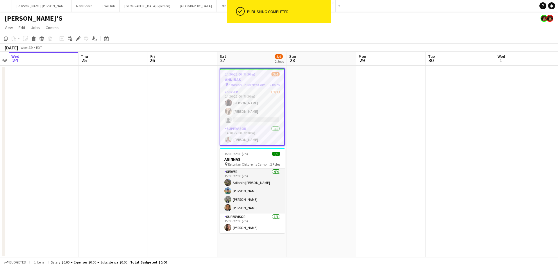
click at [242, 77] on app-job-card "14:30-22:00 (7h30m) 3/4 ANNINAS pin Estonian Children's Camp, 38 Viru Ave, Udor…" at bounding box center [252, 107] width 65 height 78
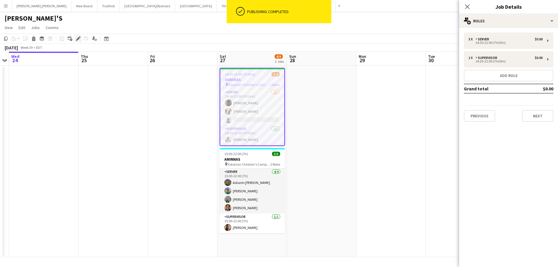
click at [76, 40] on icon "Edit" at bounding box center [78, 38] width 5 height 5
click at [533, 117] on button "Next" at bounding box center [537, 116] width 31 height 12
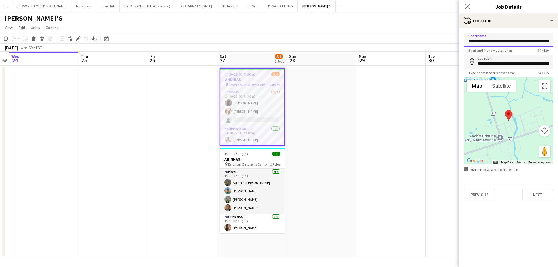
scroll to position [0, 48]
drag, startPoint x: 468, startPoint y: 41, endPoint x: 558, endPoint y: 36, distance: 89.7
click at [558, 36] on form "**********" at bounding box center [508, 117] width 99 height 168
drag, startPoint x: 475, startPoint y: 65, endPoint x: 507, endPoint y: 63, distance: 32.6
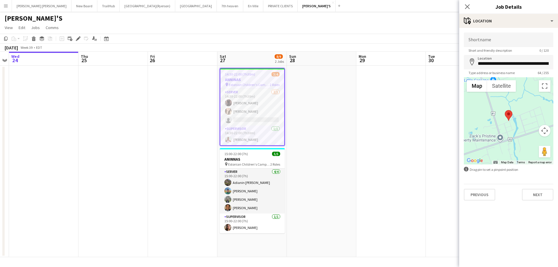
click at [507, 63] on div "**********" at bounding box center [509, 62] width 90 height 15
drag, startPoint x: 476, startPoint y: 63, endPoint x: 558, endPoint y: 63, distance: 82.0
click at [558, 63] on form "**********" at bounding box center [508, 117] width 99 height 168
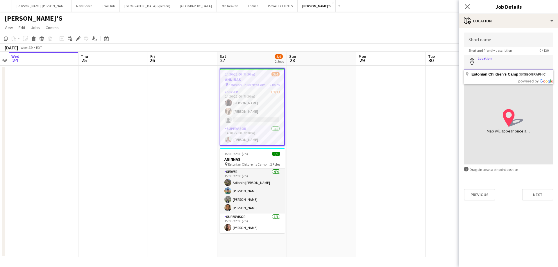
scroll to position [0, 0]
click at [498, 37] on input "Shortname" at bounding box center [509, 40] width 90 height 15
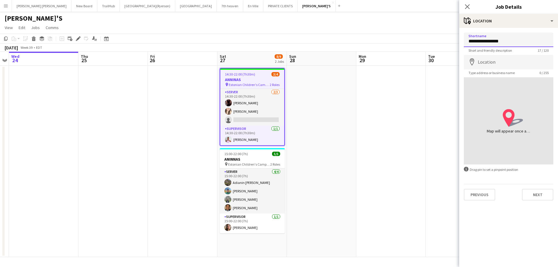
type input "**********"
click at [492, 59] on input "Location" at bounding box center [509, 62] width 90 height 15
type input "**********"
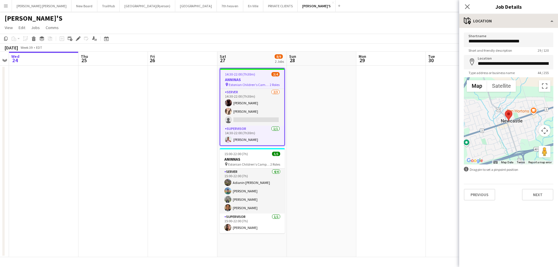
drag, startPoint x: 466, startPoint y: 5, endPoint x: 481, endPoint y: 24, distance: 24.6
click at [466, 5] on icon at bounding box center [467, 6] width 5 height 5
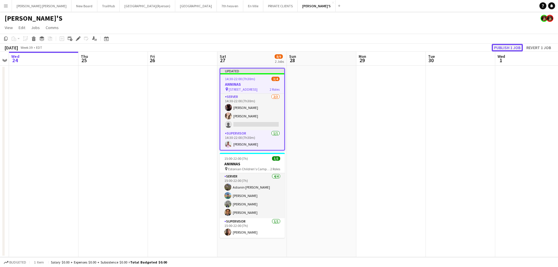
click at [514, 45] on button "Publish 1 job" at bounding box center [507, 48] width 31 height 8
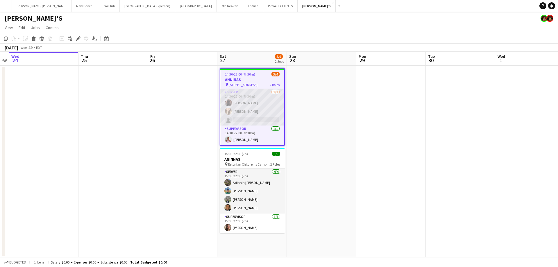
click at [232, 118] on app-card-role "SERVER [DATE] 14:30-22:00 (7h30m) [PERSON_NAME] [PERSON_NAME] single-neutral-ac…" at bounding box center [252, 107] width 64 height 37
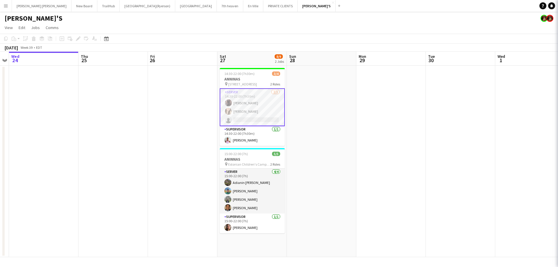
click at [232, 118] on app-card-role "SERVER [DATE] 14:30-22:00 (7h30m) [PERSON_NAME] [PERSON_NAME] single-neutral-ac…" at bounding box center [252, 107] width 65 height 38
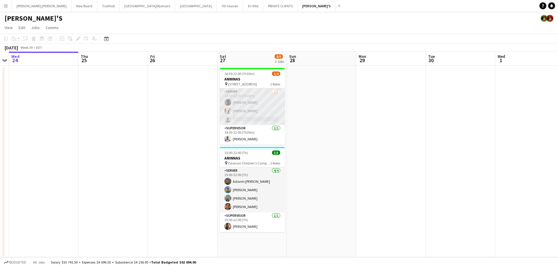
click at [233, 114] on app-card-role "SERVER [DATE] 14:30-22:00 (7h30m) [PERSON_NAME] [PERSON_NAME] single-neutral-ac…" at bounding box center [252, 106] width 65 height 37
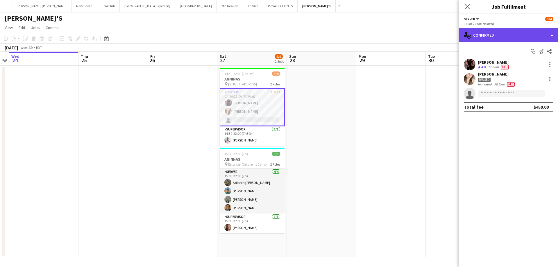
click at [493, 36] on div "single-neutral-actions-check-2 Confirmed" at bounding box center [508, 35] width 99 height 14
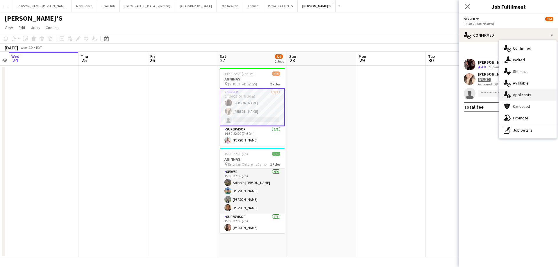
click at [514, 96] on span "Applicants" at bounding box center [522, 94] width 18 height 5
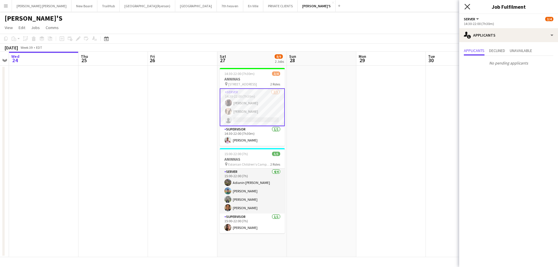
click at [466, 5] on icon at bounding box center [468, 7] width 6 height 6
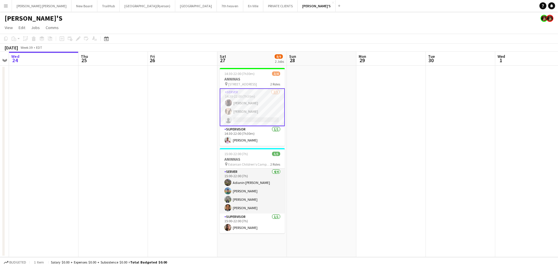
click at [243, 118] on app-card-role "SERVER [DATE] 14:30-22:00 (7h30m) [PERSON_NAME] [PERSON_NAME] single-neutral-ac…" at bounding box center [252, 107] width 65 height 38
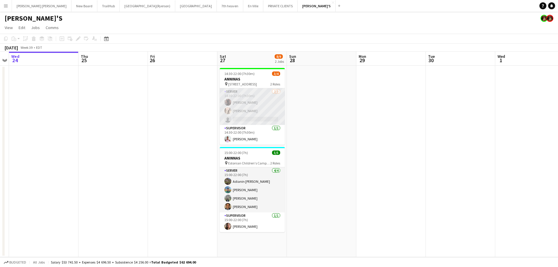
click at [243, 118] on app-card-role "SERVER [DATE] 14:30-22:00 (7h30m) [PERSON_NAME] [PERSON_NAME] single-neutral-ac…" at bounding box center [252, 106] width 65 height 37
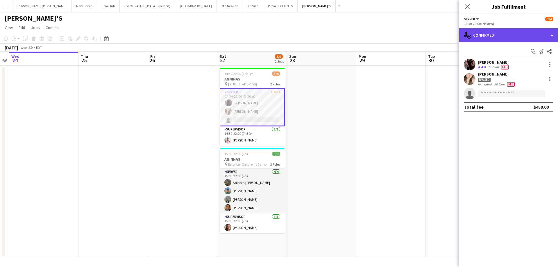
click at [485, 31] on div "single-neutral-actions-check-2 Confirmed" at bounding box center [508, 35] width 99 height 14
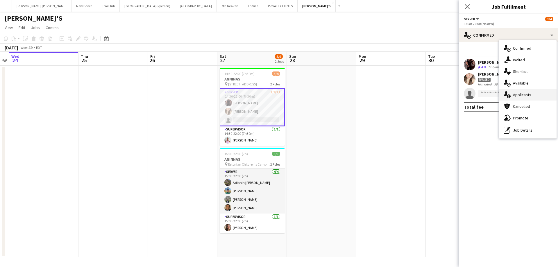
click at [528, 96] on span "Applicants" at bounding box center [522, 94] width 18 height 5
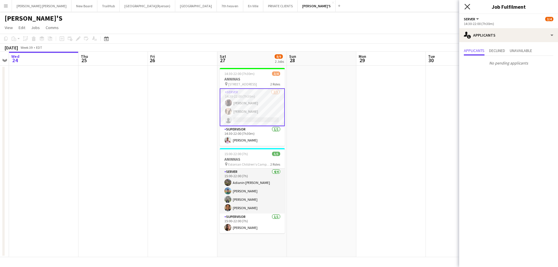
click at [466, 5] on icon "Close pop-in" at bounding box center [468, 7] width 6 height 6
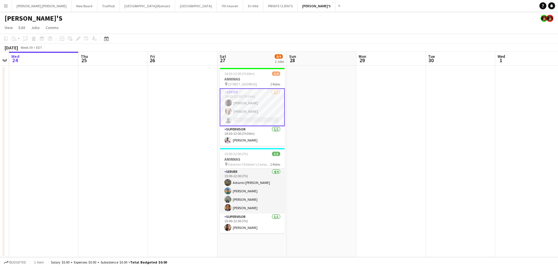
click at [262, 118] on app-card-role "SERVER [DATE] 14:30-22:00 (7h30m) [PERSON_NAME] [PERSON_NAME] single-neutral-ac…" at bounding box center [252, 107] width 65 height 38
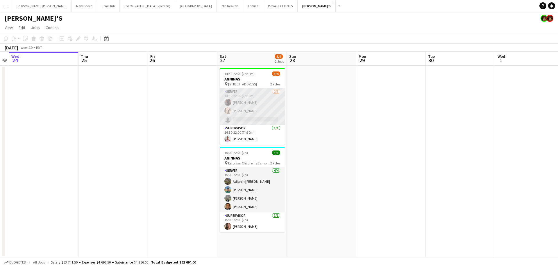
click at [262, 118] on app-card-role "SERVER [DATE] 14:30-22:00 (7h30m) [PERSON_NAME] [PERSON_NAME] single-neutral-ac…" at bounding box center [252, 106] width 65 height 37
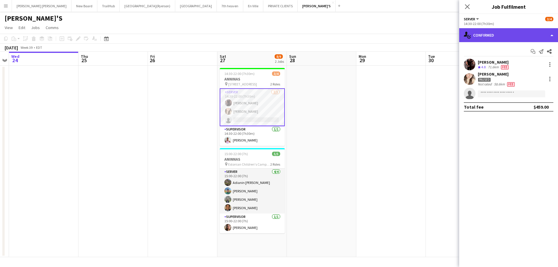
click at [487, 34] on div "single-neutral-actions-check-2 Confirmed" at bounding box center [508, 35] width 99 height 14
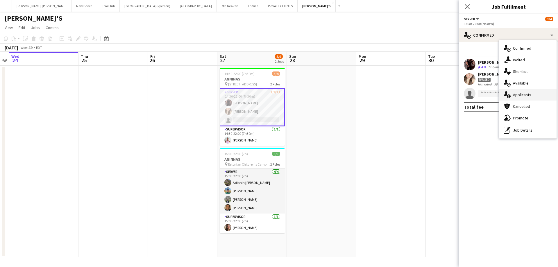
click at [524, 92] on div "single-neutral-actions-information Applicants" at bounding box center [528, 95] width 58 height 12
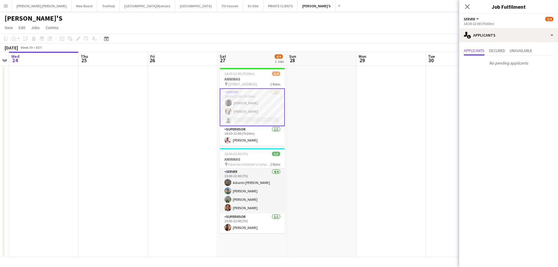
drag, startPoint x: 465, startPoint y: 9, endPoint x: 469, endPoint y: 8, distance: 4.8
click at [465, 9] on app-icon "Close pop-in" at bounding box center [467, 6] width 7 height 7
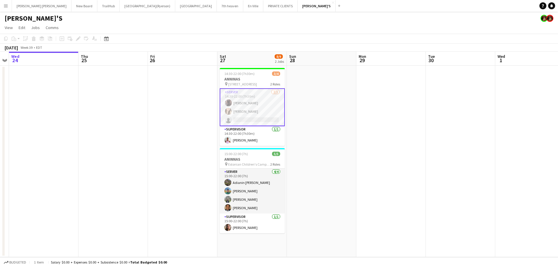
click at [1, 4] on button "Menu" at bounding box center [6, 6] width 12 height 12
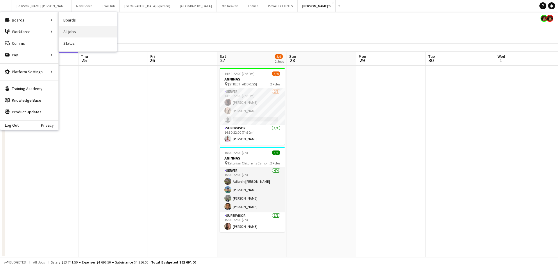
click at [75, 30] on link "All jobs" at bounding box center [88, 32] width 58 height 12
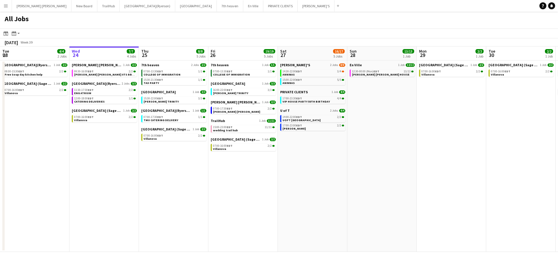
scroll to position [0, 136]
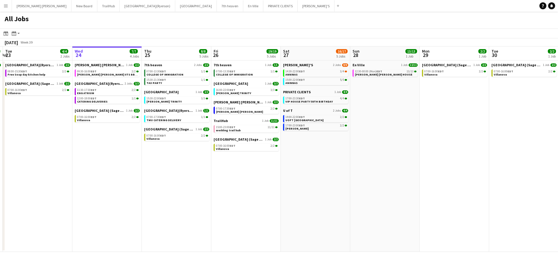
drag, startPoint x: 157, startPoint y: 184, endPoint x: 160, endPoint y: 183, distance: 3.1
click at [160, 183] on app-calendar-viewport "Sun 21 2/2 1 Job Mon 22 2/2 1 Job Tue 23 4/4 2 Jobs Wed 24 7/7 4 Jobs Thu 25 8/…" at bounding box center [279, 150] width 558 height 206
click at [172, 83] on link "15:30-21:30 EDT 1/1 TAX PARTY" at bounding box center [178, 81] width 62 height 7
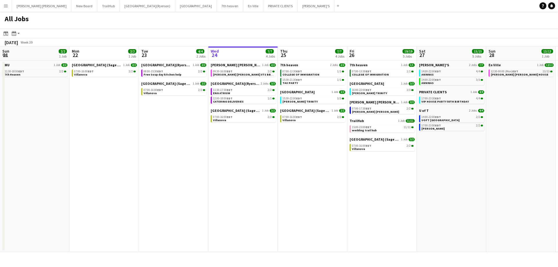
scroll to position [0, 142]
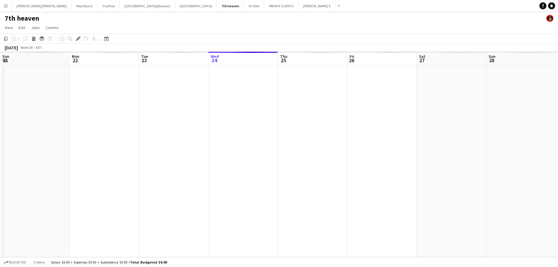
scroll to position [0, 200]
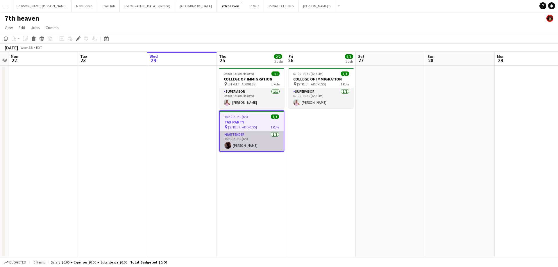
click at [247, 145] on app-card-role "BARTENDER [DATE] 15:30-21:30 (6h) [PERSON_NAME]" at bounding box center [252, 141] width 64 height 20
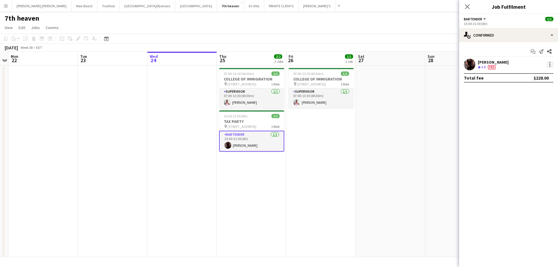
click at [549, 63] on div at bounding box center [550, 64] width 7 height 7
click at [517, 75] on span "Edit fee" at bounding box center [521, 75] width 16 height 5
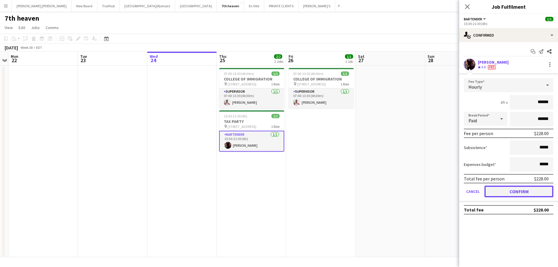
click at [505, 192] on button "Confirm" at bounding box center [519, 192] width 69 height 12
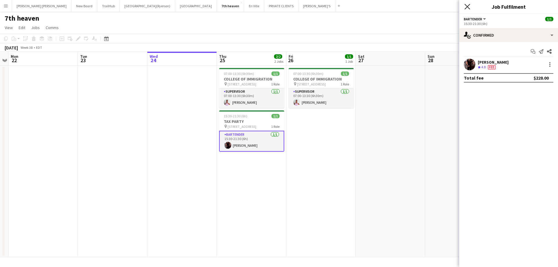
click at [468, 6] on icon "Close pop-in" at bounding box center [468, 7] width 6 height 6
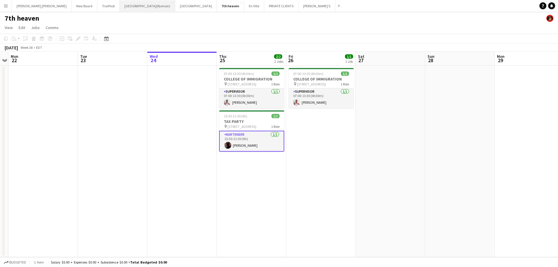
click at [120, 7] on button "[GEOGRAPHIC_DATA](Ryerson) Close" at bounding box center [148, 5] width 56 height 11
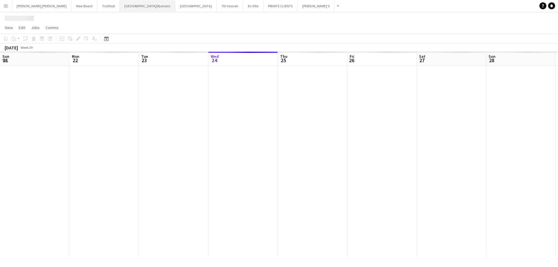
scroll to position [0, 139]
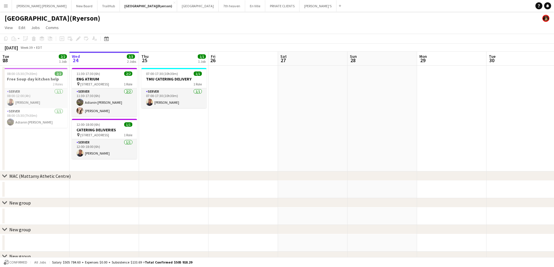
click at [7, 6] on app-icon "Menu" at bounding box center [5, 5] width 5 height 5
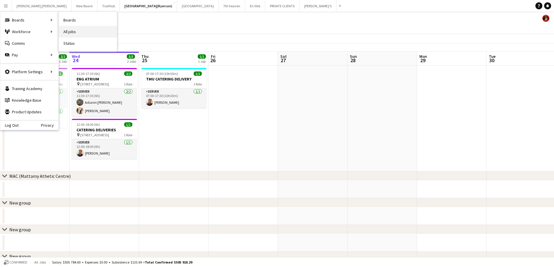
click at [72, 31] on link "All jobs" at bounding box center [88, 32] width 58 height 12
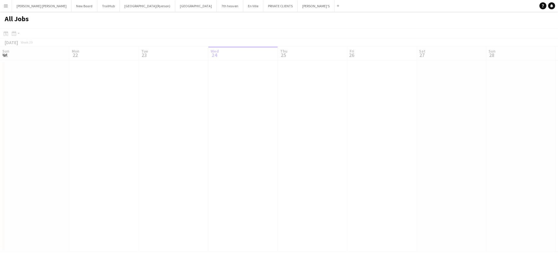
scroll to position [0, 139]
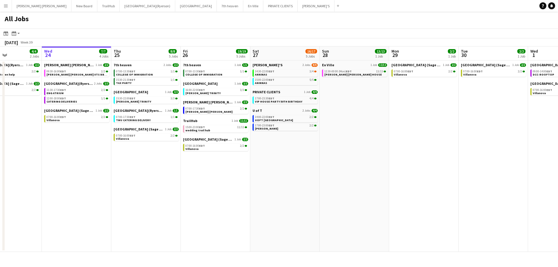
drag, startPoint x: 268, startPoint y: 172, endPoint x: 235, endPoint y: 170, distance: 33.6
click at [235, 170] on app-calendar-viewport "Sun 21 2/2 1 Job Mon 22 2/2 1 Job Tue 23 4/4 2 Jobs Wed 24 7/7 4 Jobs Thu 25 8/…" at bounding box center [279, 150] width 558 height 206
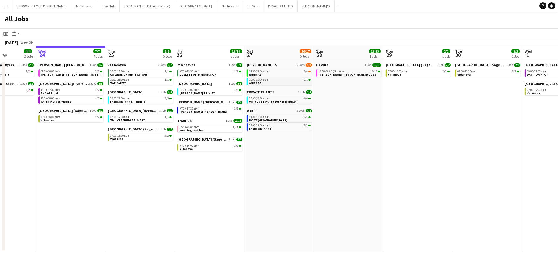
click at [260, 81] on span "ANINNAS" at bounding box center [255, 83] width 12 height 4
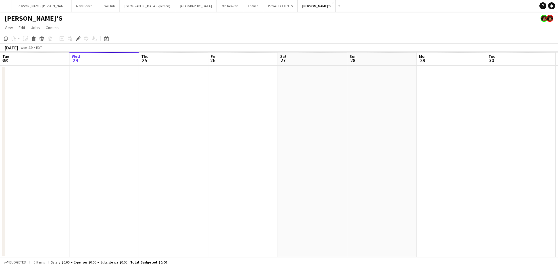
scroll to position [0, 200]
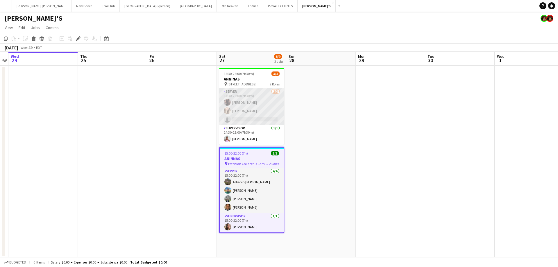
click at [259, 96] on app-card-role "SERVER [DATE] 14:30-22:00 (7h30m) [PERSON_NAME] [PERSON_NAME] single-neutral-ac…" at bounding box center [251, 106] width 65 height 37
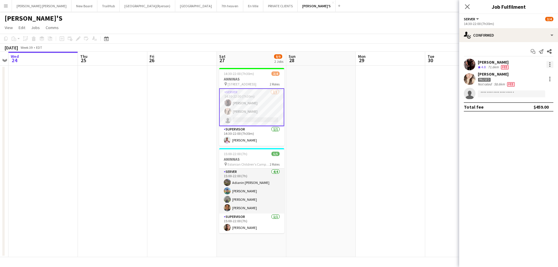
click at [550, 65] on div at bounding box center [550, 64] width 1 height 1
click at [522, 74] on span "Edit fee" at bounding box center [521, 75] width 16 height 5
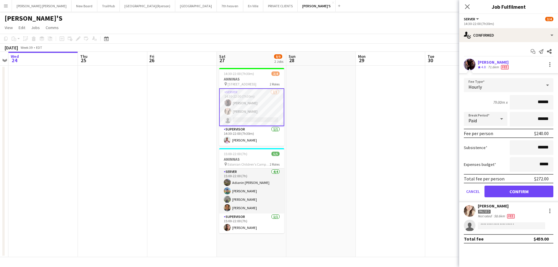
click at [2, 6] on button "Menu" at bounding box center [6, 6] width 12 height 12
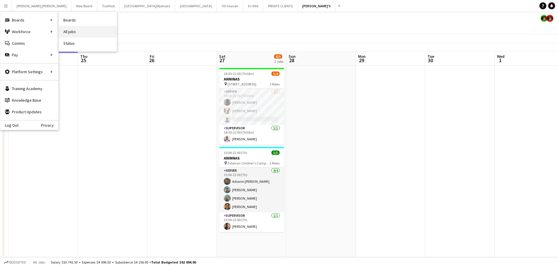
click at [77, 31] on link "All jobs" at bounding box center [88, 32] width 58 height 12
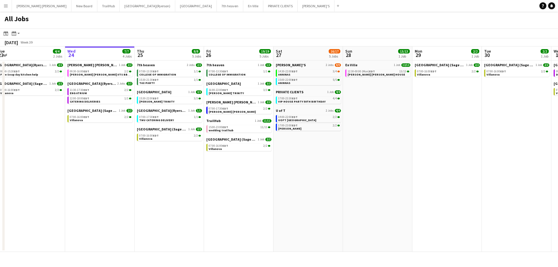
scroll to position [0, 145]
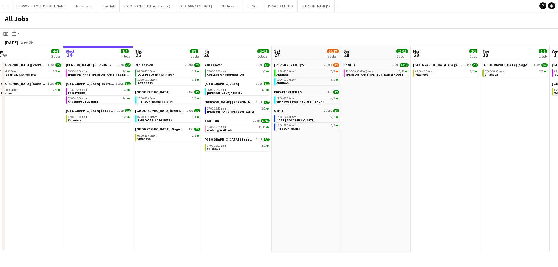
drag, startPoint x: 273, startPoint y: 170, endPoint x: 267, endPoint y: 172, distance: 6.4
click at [267, 172] on app-calendar-viewport "Sun 21 2/2 1 Job Mon 22 2/2 1 Job Tue 23 4/4 2 Jobs Wed 24 7/7 4 Jobs Thu 25 8/…" at bounding box center [279, 150] width 558 height 206
click at [287, 75] on span "ANNINAS" at bounding box center [283, 75] width 12 height 4
click at [151, 83] on link "15:30-21:30 EDT 1/1 TAX PARTY" at bounding box center [169, 81] width 62 height 7
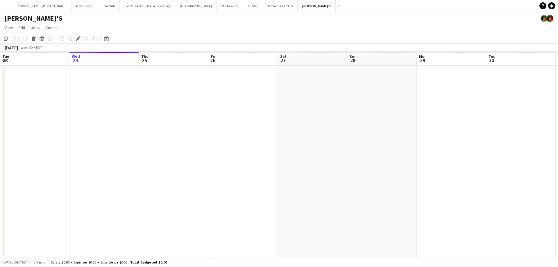
scroll to position [0, 200]
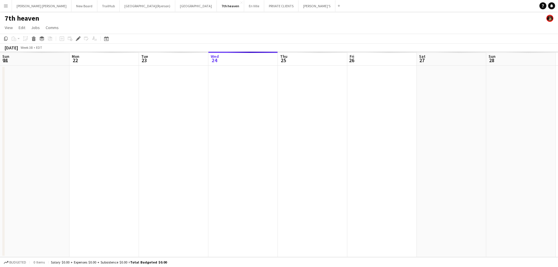
scroll to position [0, 200]
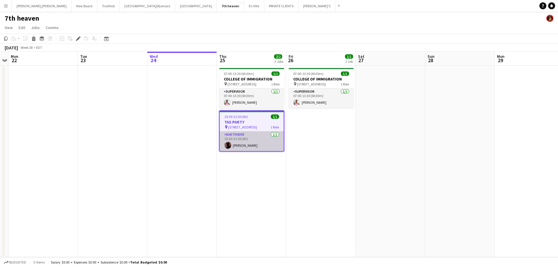
click at [263, 143] on app-card-role "BARTENDER [DATE] 15:30-21:30 (6h) [PERSON_NAME]" at bounding box center [252, 141] width 64 height 20
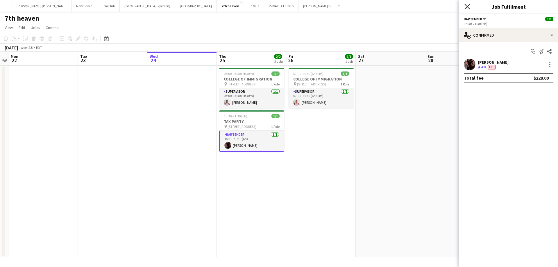
click at [467, 8] on icon "Close pop-in" at bounding box center [468, 7] width 6 height 6
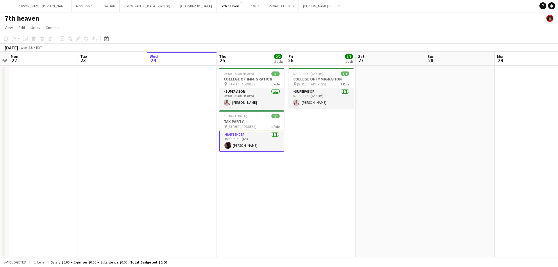
click at [3, 7] on button "Menu" at bounding box center [6, 6] width 12 height 12
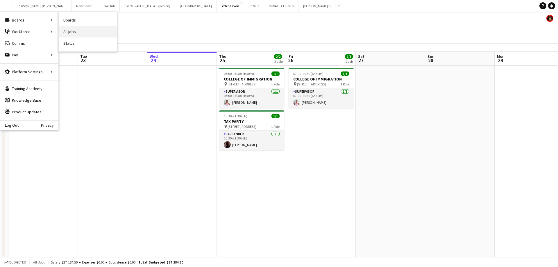
click at [66, 26] on link "All jobs" at bounding box center [88, 32] width 58 height 12
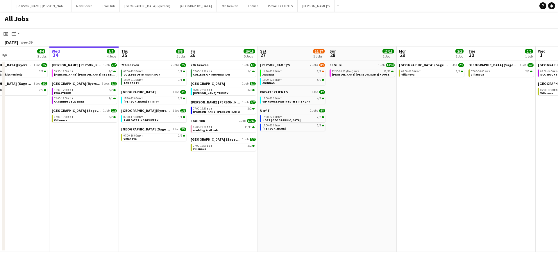
scroll to position [0, 162]
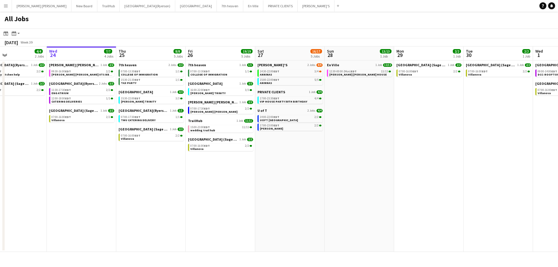
drag, startPoint x: 310, startPoint y: 170, endPoint x: 290, endPoint y: 172, distance: 19.6
click at [290, 172] on app-calendar-viewport "Sun 21 2/2 1 Job Mon 22 2/2 1 Job Tue 23 4/4 2 Jobs Wed 24 7/7 4 Jobs Thu 25 8/…" at bounding box center [279, 150] width 558 height 206
click at [270, 81] on span "ANINNAS" at bounding box center [266, 83] width 12 height 4
click at [286, 82] on link "15:00-22:00 EDT 5/5 ANINNAS" at bounding box center [291, 81] width 62 height 7
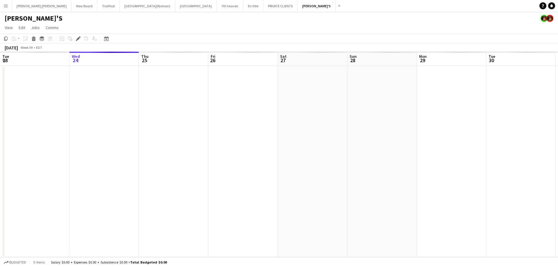
scroll to position [0, 200]
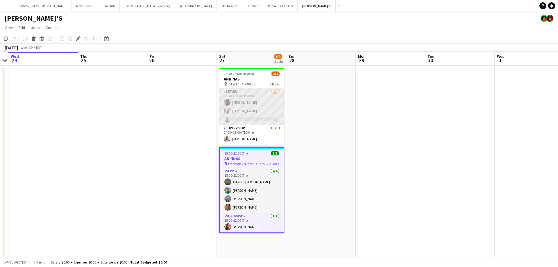
click at [265, 100] on app-card-role "SERVER [DATE] 14:30-22:00 (7h30m) [PERSON_NAME] [PERSON_NAME] single-neutral-ac…" at bounding box center [251, 106] width 65 height 37
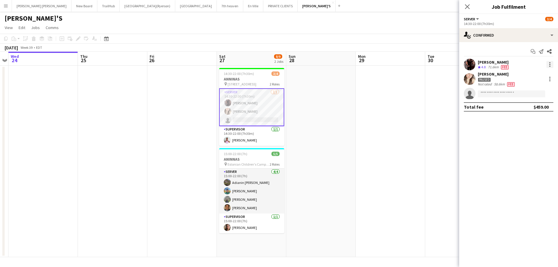
drag, startPoint x: 552, startPoint y: 66, endPoint x: 549, endPoint y: 65, distance: 2.9
click at [552, 65] on div at bounding box center [550, 64] width 7 height 7
click at [537, 74] on span "Edit fee" at bounding box center [531, 75] width 36 height 5
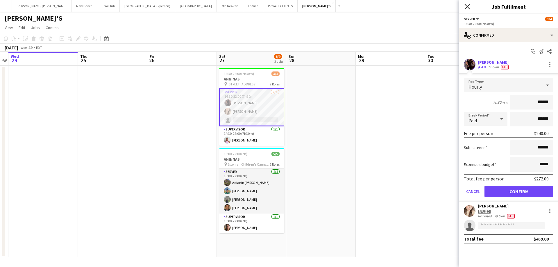
click at [466, 6] on icon at bounding box center [468, 7] width 6 height 6
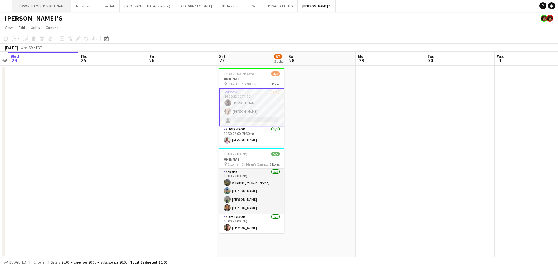
click at [25, 5] on button "[PERSON_NAME] [PERSON_NAME] Close" at bounding box center [42, 5] width 60 height 11
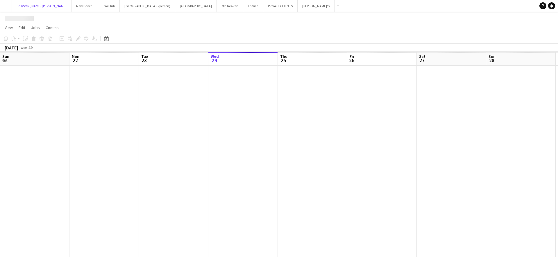
scroll to position [0, 139]
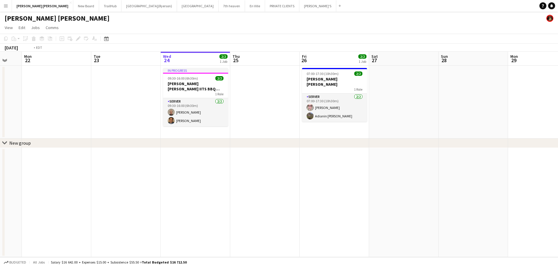
drag, startPoint x: 262, startPoint y: 130, endPoint x: 460, endPoint y: 118, distance: 198.7
click at [460, 118] on app-calendar-viewport "Sat 20 Sun 21 Mon 22 Tue 23 Wed 24 2/2 1 Job Thu 25 Fri 26 2/2 1 Job Sat 27 Sun…" at bounding box center [279, 155] width 558 height 206
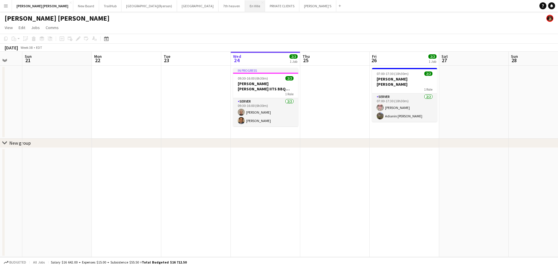
click at [245, 6] on button "En Ville Close" at bounding box center [255, 5] width 20 height 11
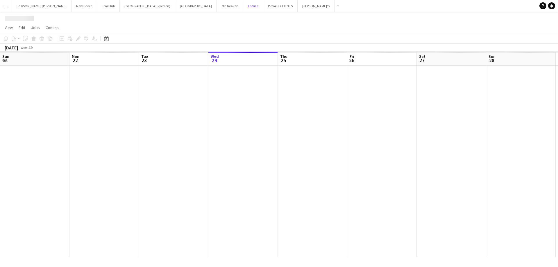
scroll to position [0, 139]
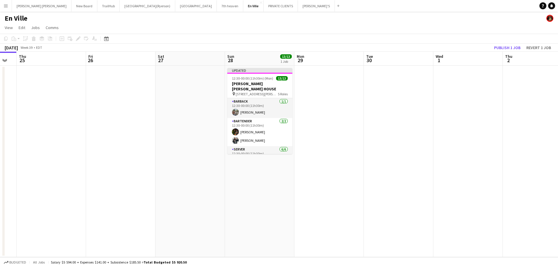
drag, startPoint x: 291, startPoint y: 126, endPoint x: 170, endPoint y: 118, distance: 120.7
click at [166, 119] on app-calendar-viewport "Mon 22 Tue 23 Wed 24 Thu 25 Fri 26 Sat 27 Sun 28 13/13 1 Job Mon 29 Tue 30 Wed …" at bounding box center [279, 155] width 558 height 206
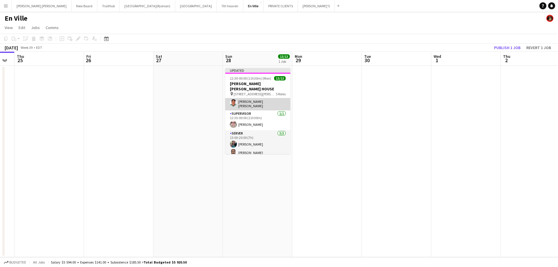
scroll to position [105, 0]
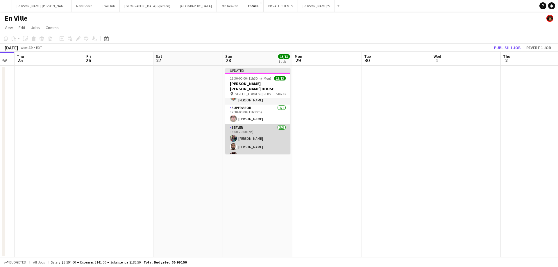
click at [254, 142] on app-card-role "SERVER [DATE] 13:00-20:00 (7h) [PERSON_NAME] [PERSON_NAME] [PERSON_NAME]" at bounding box center [257, 142] width 65 height 37
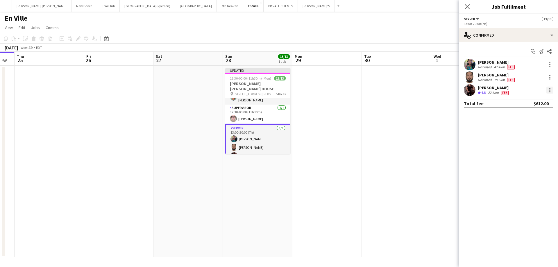
click at [551, 92] on div at bounding box center [550, 90] width 7 height 7
click at [531, 101] on span "Edit fee" at bounding box center [531, 100] width 36 height 5
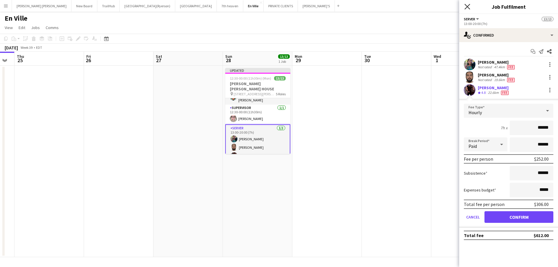
click at [468, 6] on icon at bounding box center [468, 7] width 6 height 6
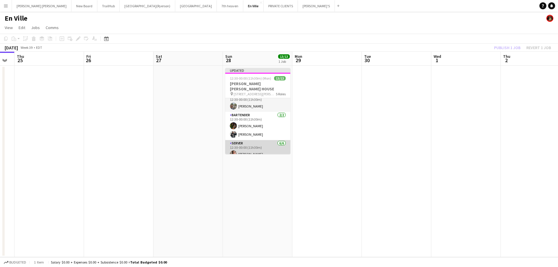
scroll to position [0, 0]
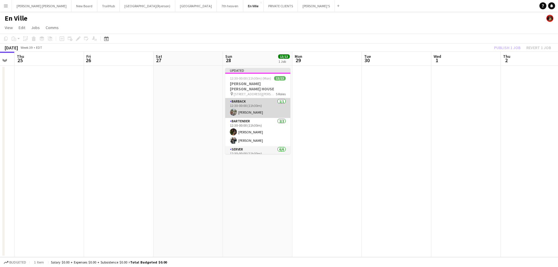
click at [254, 101] on app-card-role "BARBACK 1/1 12:30-00:00 (11h30m) Luis Briceno" at bounding box center [257, 108] width 65 height 20
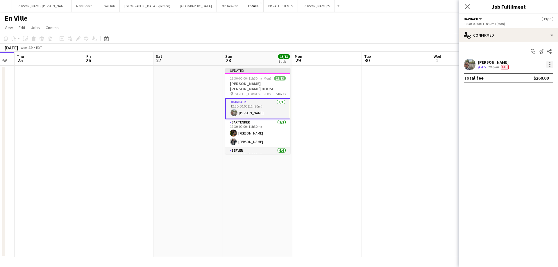
click at [548, 65] on div at bounding box center [550, 64] width 7 height 7
click at [541, 73] on span "Edit fee" at bounding box center [531, 75] width 36 height 5
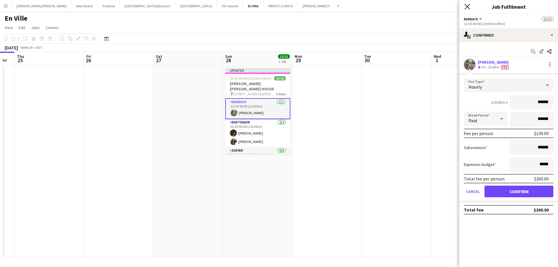
click at [469, 7] on icon "Close pop-in" at bounding box center [468, 7] width 6 height 6
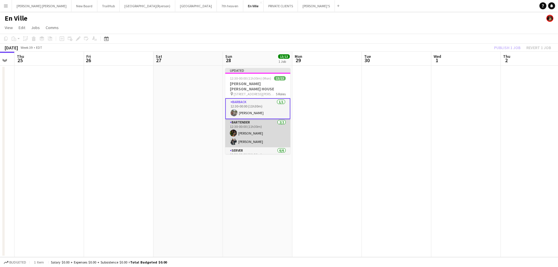
click at [256, 133] on app-card-role "BARTENDER 2/2 12:30-00:00 (11h30m) Nicholas Unazoi Polyana Rodrigues" at bounding box center [257, 133] width 65 height 28
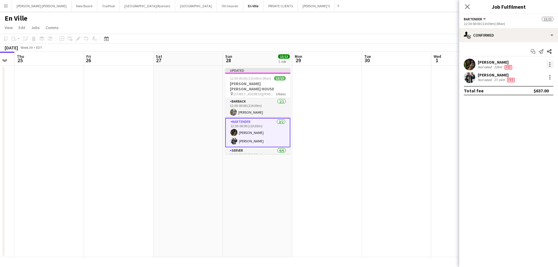
click at [550, 64] on div at bounding box center [550, 64] width 1 height 1
click at [542, 76] on span "Edit fee" at bounding box center [531, 75] width 36 height 5
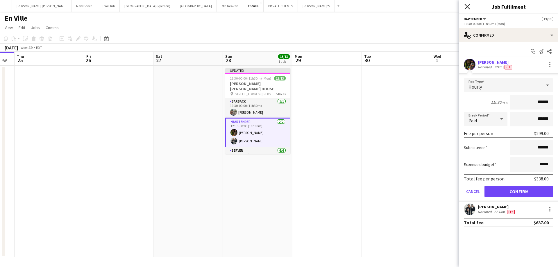
click at [469, 8] on icon at bounding box center [468, 7] width 6 height 6
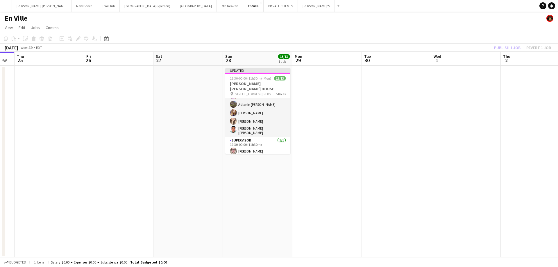
scroll to position [87, 0]
click at [264, 146] on app-card-role "SERVER 3/3 13:00-20:00 (7h) Jasleen Kour Renato Tomatis Joseph Ernesto" at bounding box center [257, 162] width 65 height 37
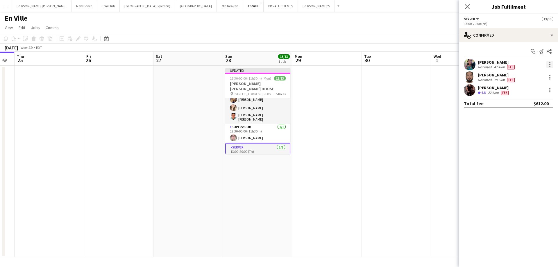
click at [551, 65] on div at bounding box center [550, 64] width 7 height 7
click at [525, 77] on span "Edit fee" at bounding box center [521, 75] width 16 height 5
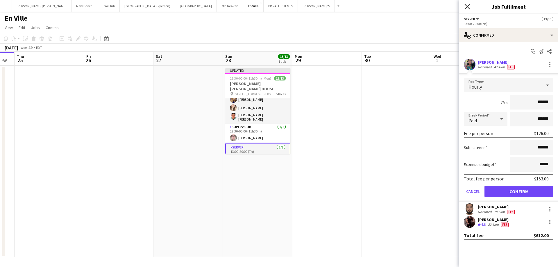
click at [469, 6] on icon "Close pop-in" at bounding box center [468, 7] width 6 height 6
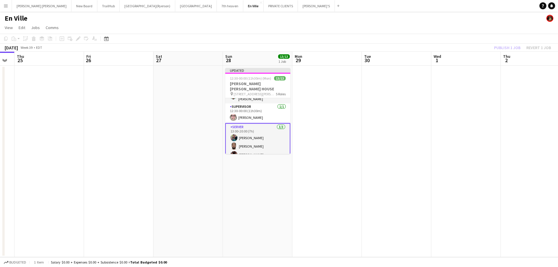
click at [350, 144] on app-date-cell at bounding box center [328, 162] width 70 height 192
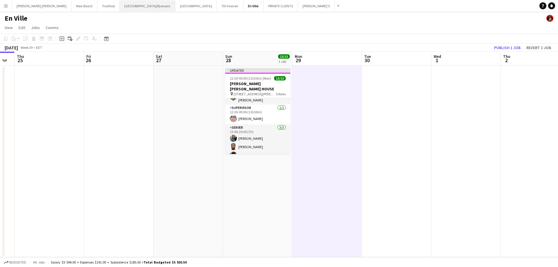
click at [120, 4] on button "Toronto Metropolitan University(Ryerson) Close" at bounding box center [148, 5] width 56 height 11
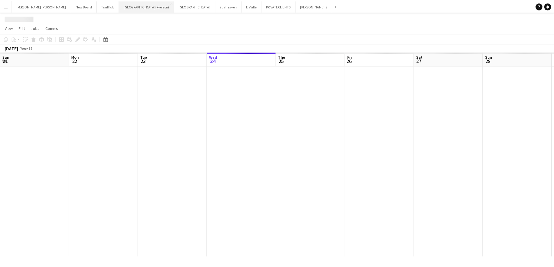
scroll to position [0, 139]
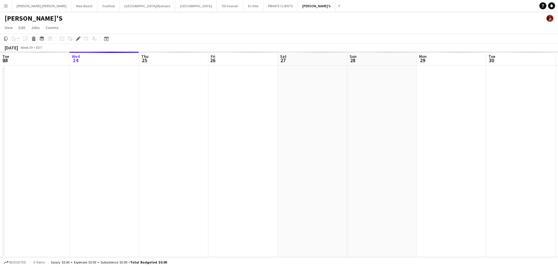
scroll to position [0, 200]
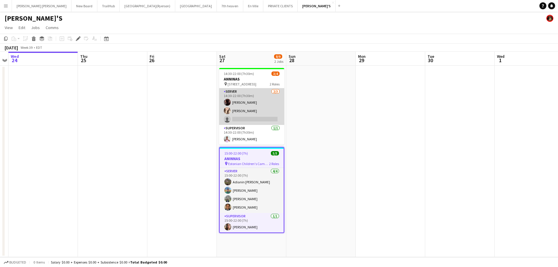
click at [251, 115] on app-card-role "SERVER [DATE] 14:30-22:00 (7h30m) [PERSON_NAME] [PERSON_NAME] single-neutral-ac…" at bounding box center [251, 106] width 65 height 37
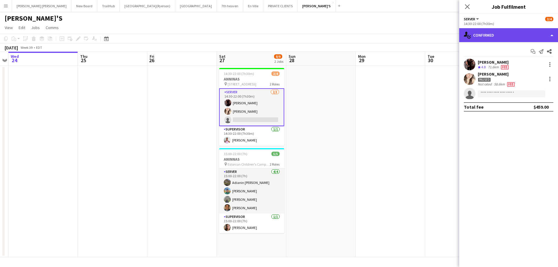
click at [508, 31] on div "single-neutral-actions-check-2 Confirmed" at bounding box center [508, 35] width 99 height 14
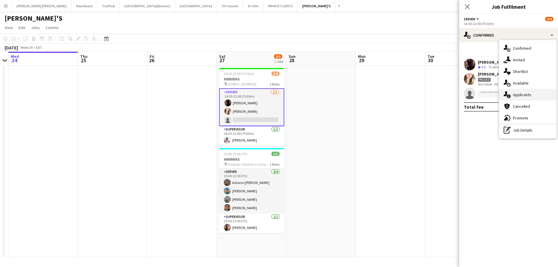
click at [521, 93] on span "Applicants" at bounding box center [522, 94] width 18 height 5
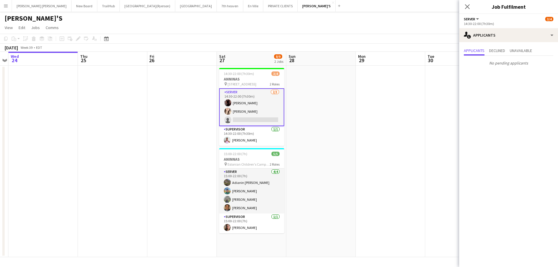
click at [469, 9] on icon "Close pop-in" at bounding box center [467, 6] width 5 height 5
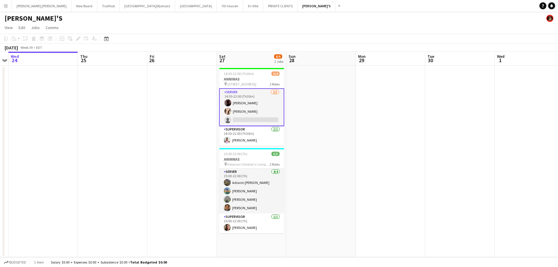
click at [264, 121] on app-card-role "SERVER [DATE] 14:30-22:00 (7h30m) [PERSON_NAME] [PERSON_NAME] single-neutral-ac…" at bounding box center [251, 107] width 65 height 38
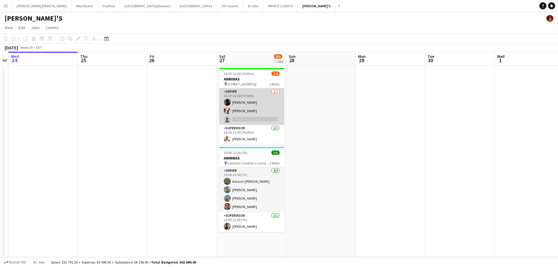
click at [263, 121] on app-card-role "SERVER [DATE] 14:30-22:00 (7h30m) [PERSON_NAME] [PERSON_NAME] single-neutral-ac…" at bounding box center [251, 106] width 65 height 37
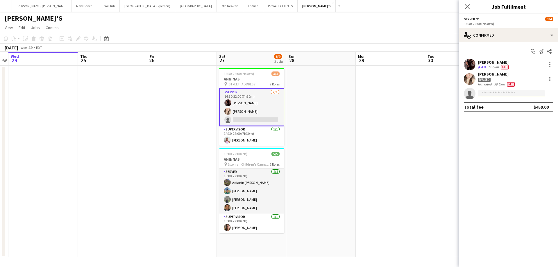
click at [492, 93] on input at bounding box center [511, 93] width 67 height 7
type input "******"
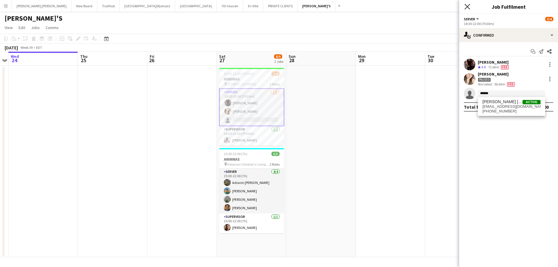
click at [468, 7] on icon at bounding box center [468, 7] width 6 height 6
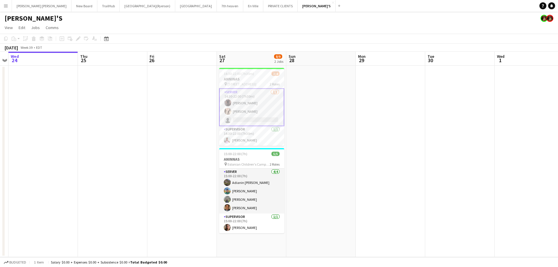
click at [243, 119] on app-card-role "SERVER [DATE] 14:30-22:00 (7h30m) [PERSON_NAME] [PERSON_NAME] single-neutral-ac…" at bounding box center [251, 107] width 65 height 38
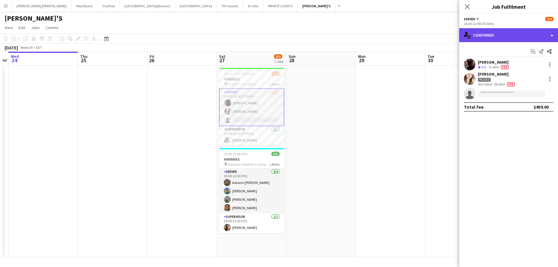
click at [477, 35] on div "single-neutral-actions-check-2 Confirmed" at bounding box center [508, 35] width 99 height 14
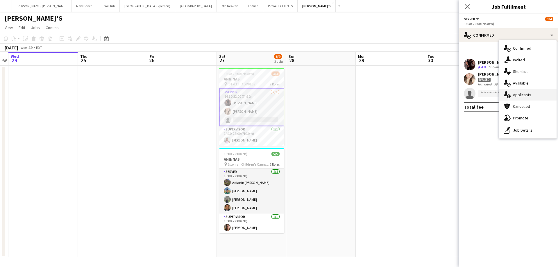
click at [523, 95] on span "Applicants" at bounding box center [522, 94] width 18 height 5
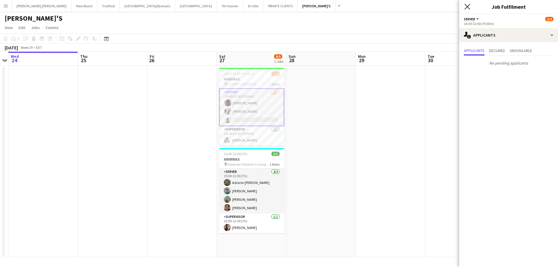
click at [467, 6] on icon "Close pop-in" at bounding box center [468, 7] width 6 height 6
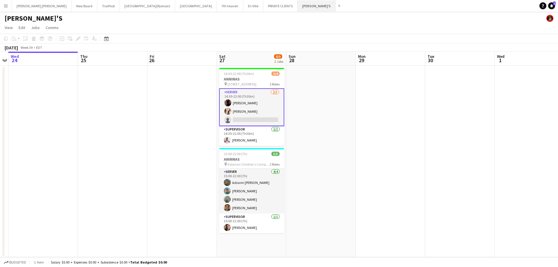
click at [298, 6] on button "[PERSON_NAME]'S Close" at bounding box center [317, 5] width 38 height 11
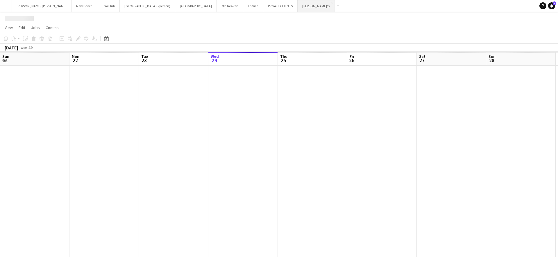
scroll to position [0, 139]
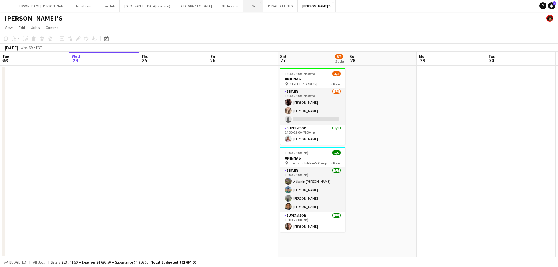
click at [243, 8] on button "En Ville Close" at bounding box center [253, 5] width 20 height 11
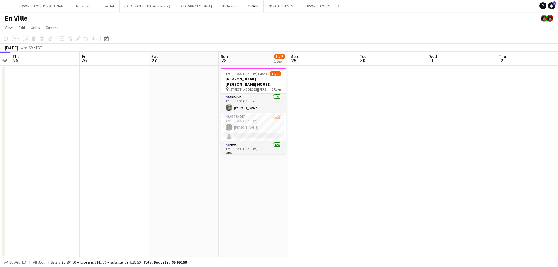
scroll to position [0, 178]
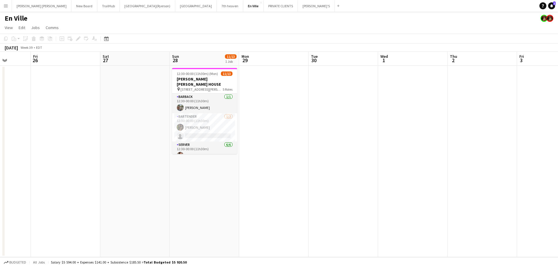
drag, startPoint x: 288, startPoint y: 129, endPoint x: 110, endPoint y: 131, distance: 177.7
click at [110, 131] on app-calendar-viewport "Tue 23 Wed 24 Thu 25 Fri 26 Sat 27 Sun 28 11/13 1 Job Mon 29 Tue 30 Wed 1 Thu 2…" at bounding box center [279, 155] width 558 height 206
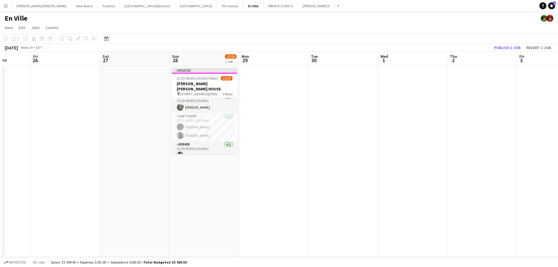
scroll to position [0, 0]
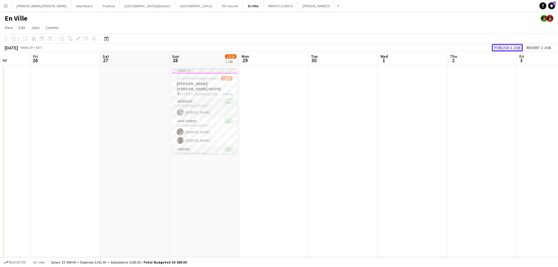
click at [510, 47] on button "Publish 1 job" at bounding box center [507, 48] width 31 height 8
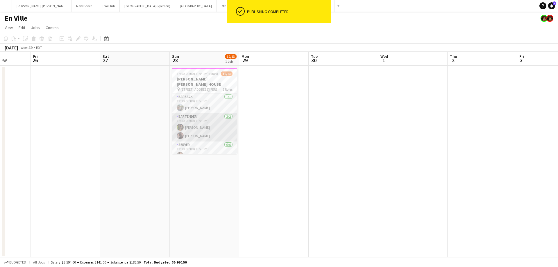
click at [198, 129] on app-card-role "BARTENDER [DATE] 12:30-00:00 (11h30m) [PERSON_NAME] [PERSON_NAME]" at bounding box center [204, 127] width 65 height 28
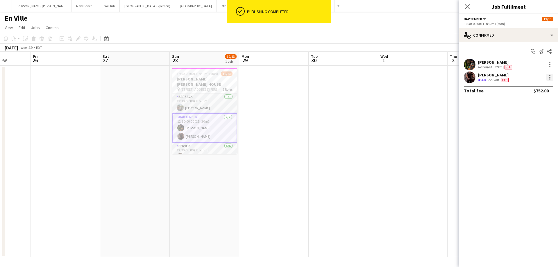
click at [548, 76] on div at bounding box center [550, 77] width 7 height 7
click at [519, 87] on span "Edit fee" at bounding box center [521, 87] width 16 height 5
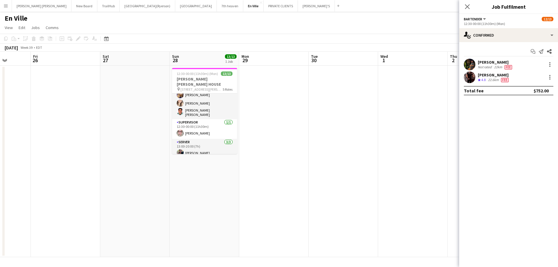
scroll to position [29, 0]
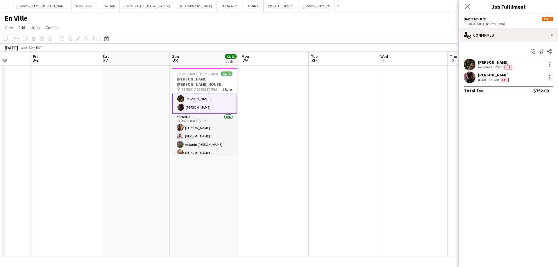
click at [549, 74] on div at bounding box center [550, 77] width 7 height 7
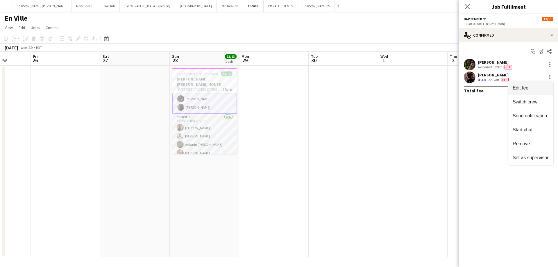
click at [534, 92] on button "Edit fee" at bounding box center [530, 88] width 45 height 14
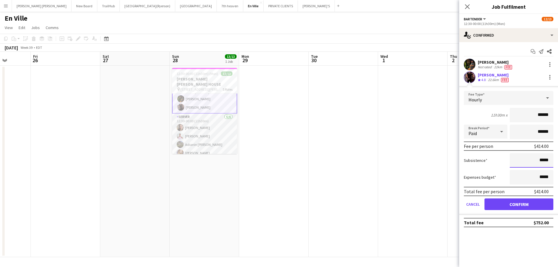
click at [543, 161] on input "*****" at bounding box center [532, 160] width 44 height 15
drag, startPoint x: 549, startPoint y: 160, endPoint x: 541, endPoint y: 159, distance: 7.9
click at [541, 159] on input "*****" at bounding box center [532, 160] width 44 height 15
type input "******"
click at [519, 205] on button "Confirm" at bounding box center [519, 205] width 69 height 12
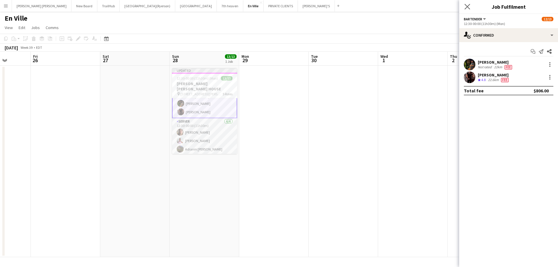
click at [472, 8] on div "Close pop-in" at bounding box center [467, 6] width 16 height 13
click at [464, 7] on app-icon "Close pop-in" at bounding box center [468, 7] width 8 height 8
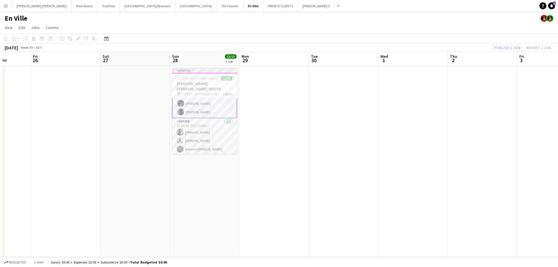
click at [505, 46] on div "Publish 1 job Revert 1 job" at bounding box center [522, 48] width 71 height 8
click at [505, 46] on button "Publish 1 job" at bounding box center [507, 48] width 31 height 8
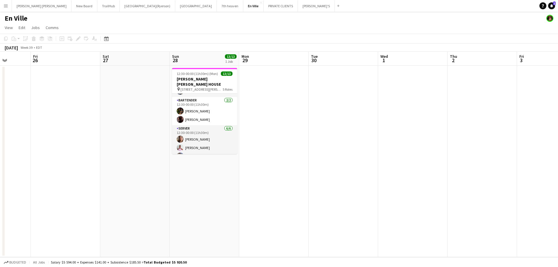
scroll to position [0, 0]
